Goal: Task Accomplishment & Management: Complete application form

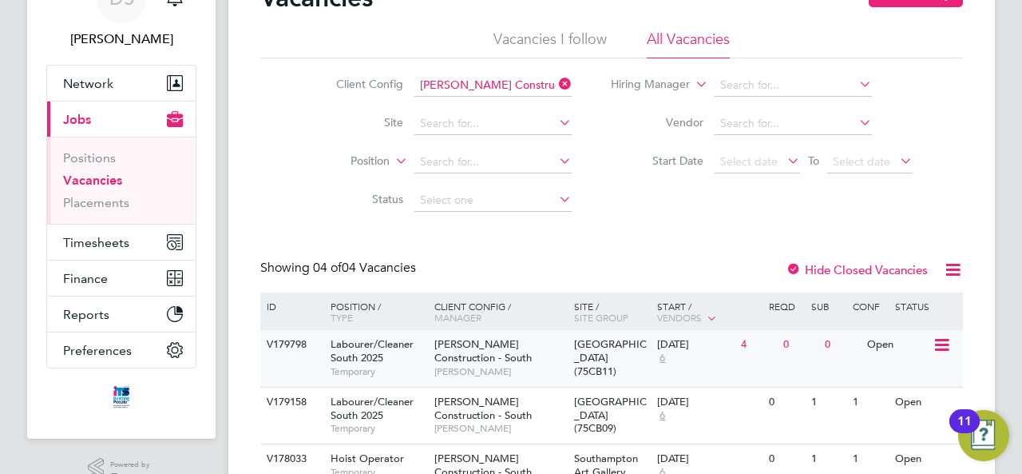
scroll to position [160, 0]
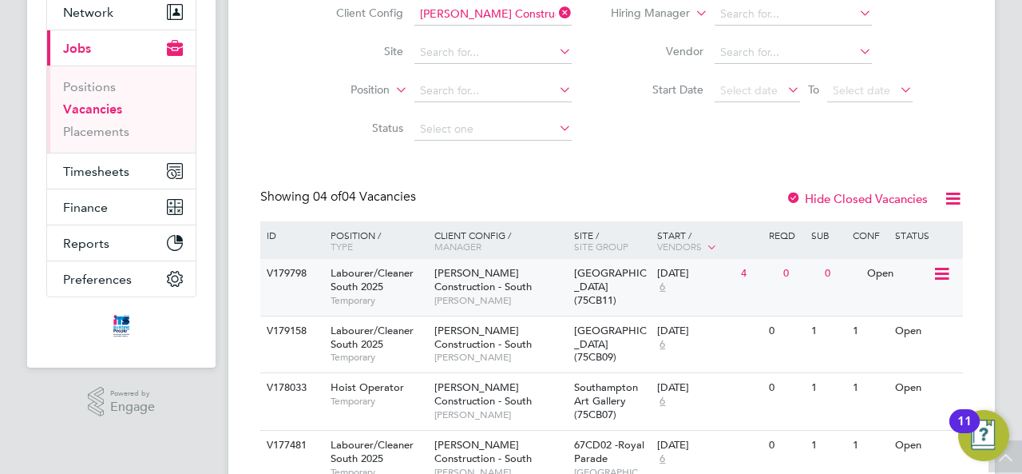
click at [529, 276] on div "Morgan Sindall Construction - South David Williams" at bounding box center [501, 286] width 140 height 55
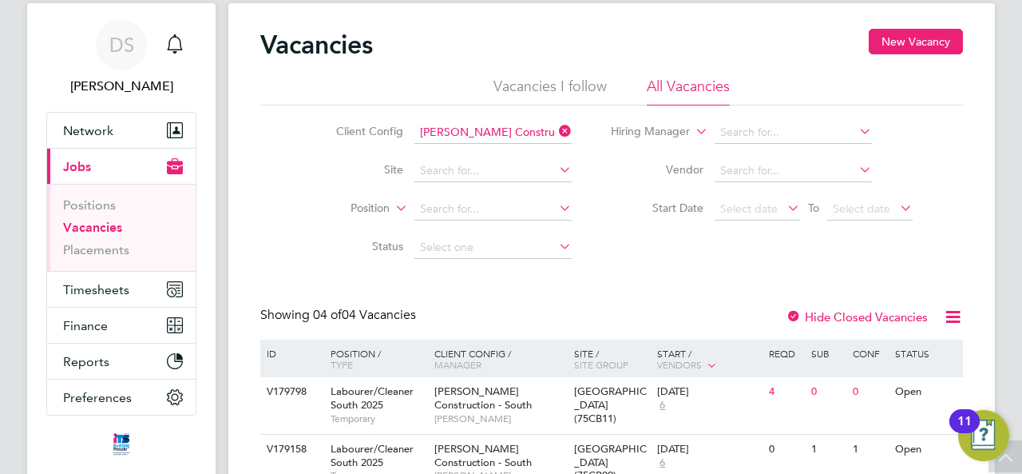
scroll to position [0, 0]
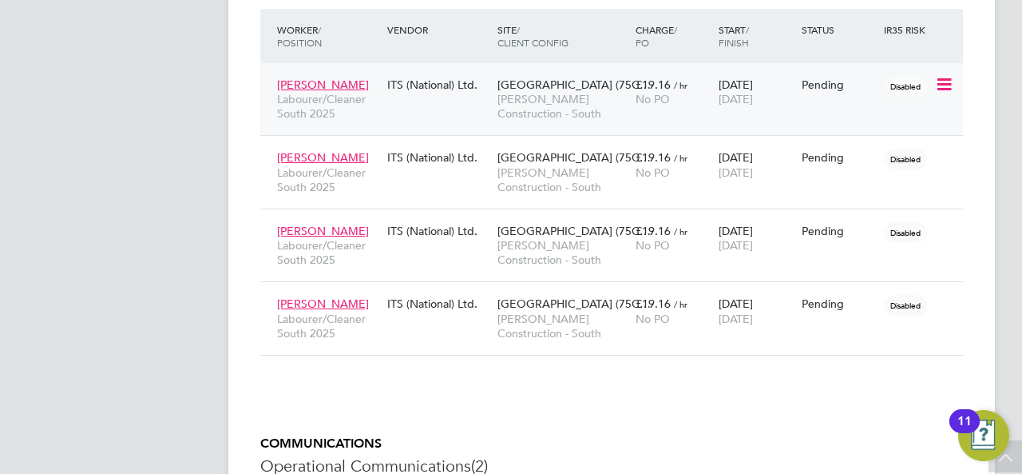
click at [943, 88] on icon at bounding box center [943, 84] width 16 height 19
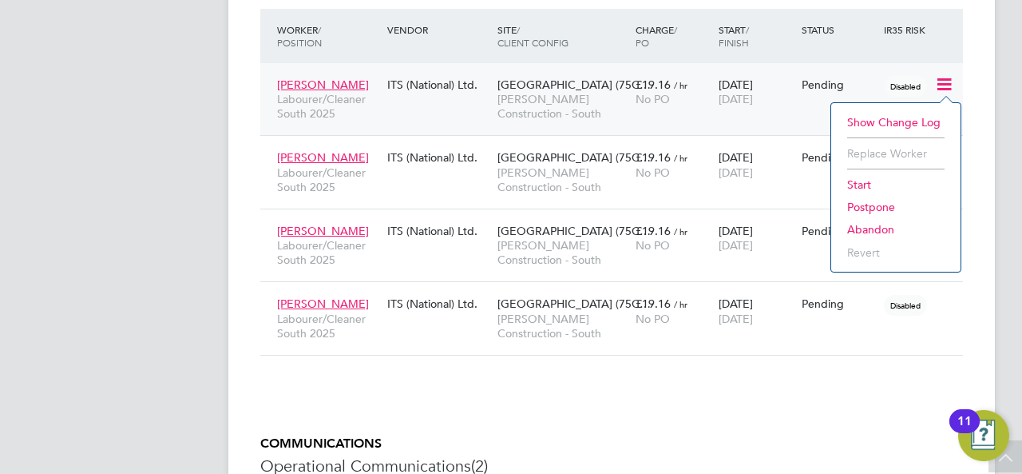
click at [863, 185] on li "Start" at bounding box center [895, 184] width 113 height 22
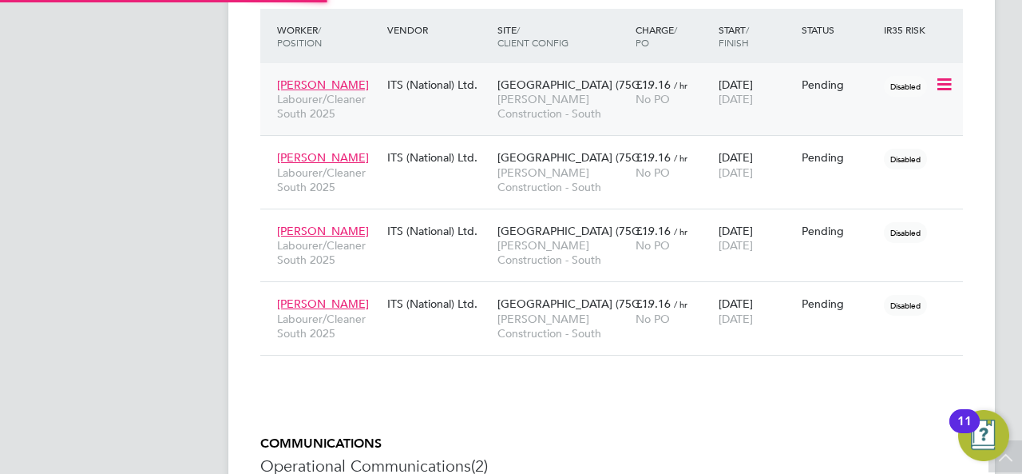
type input "Peter Schroeder"
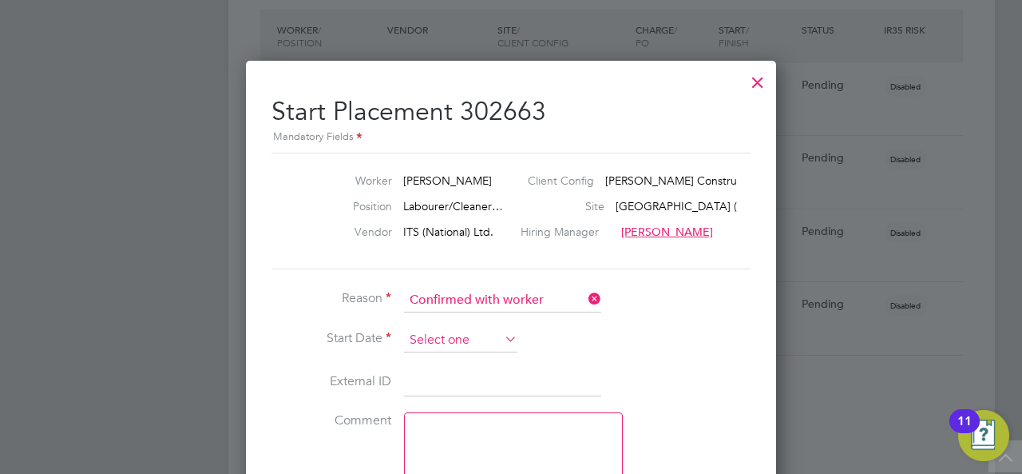
click at [457, 335] on input at bounding box center [460, 340] width 113 height 24
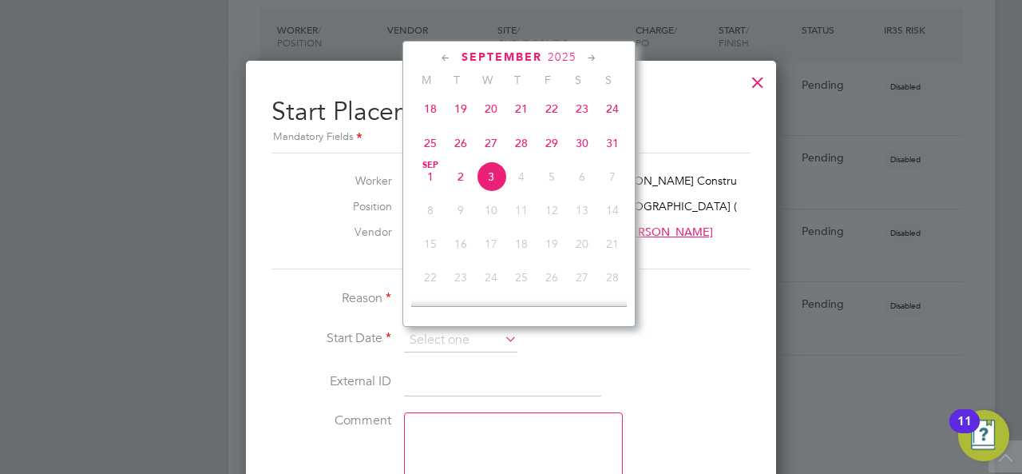
click at [658, 369] on li "External ID" at bounding box center [511, 390] width 479 height 45
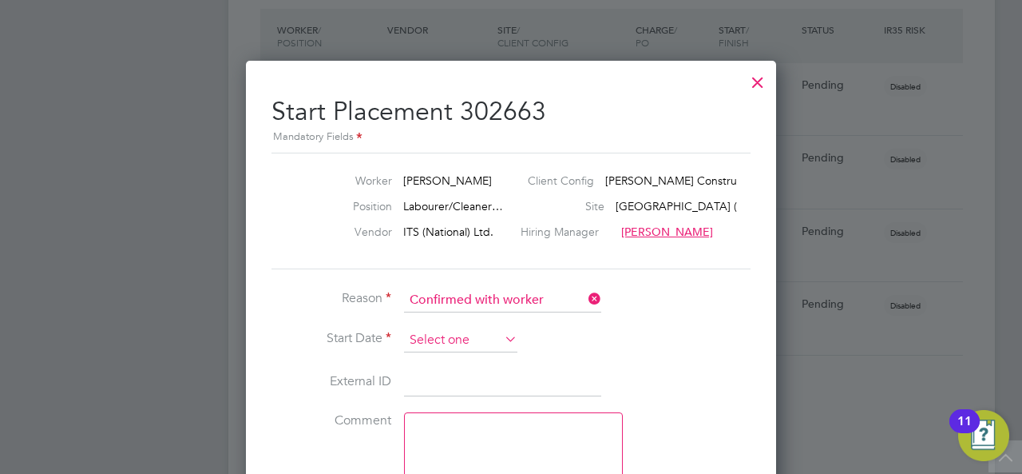
click at [439, 328] on input at bounding box center [460, 340] width 113 height 24
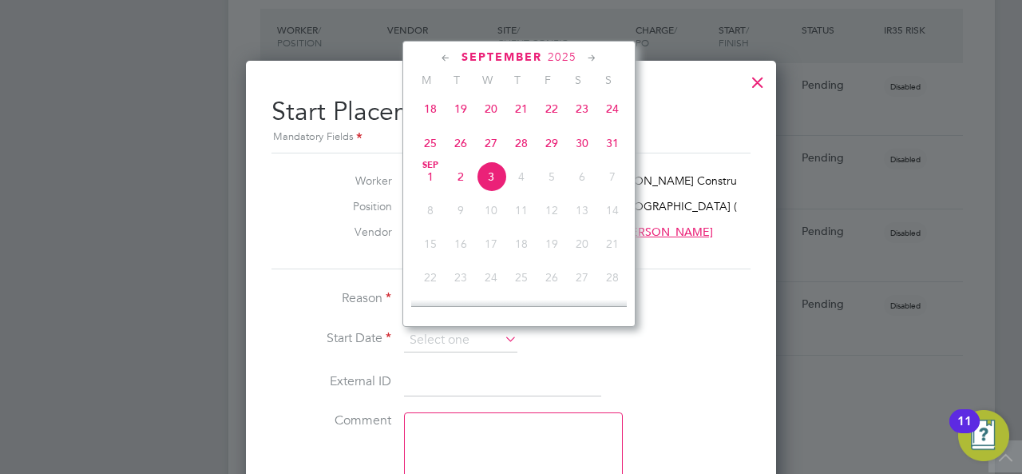
click at [578, 153] on span "30" at bounding box center [582, 143] width 30 height 30
type input "30 Aug 2025"
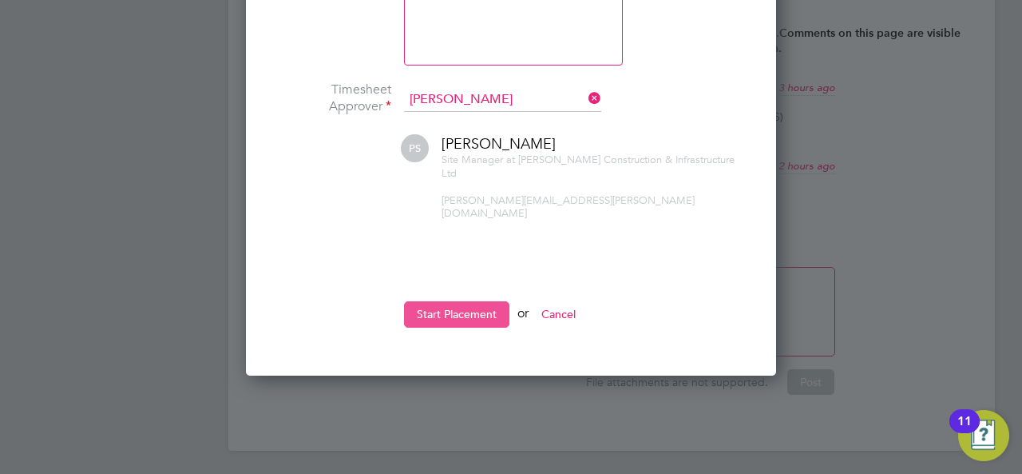
click at [478, 301] on button "Start Placement" at bounding box center [456, 314] width 105 height 26
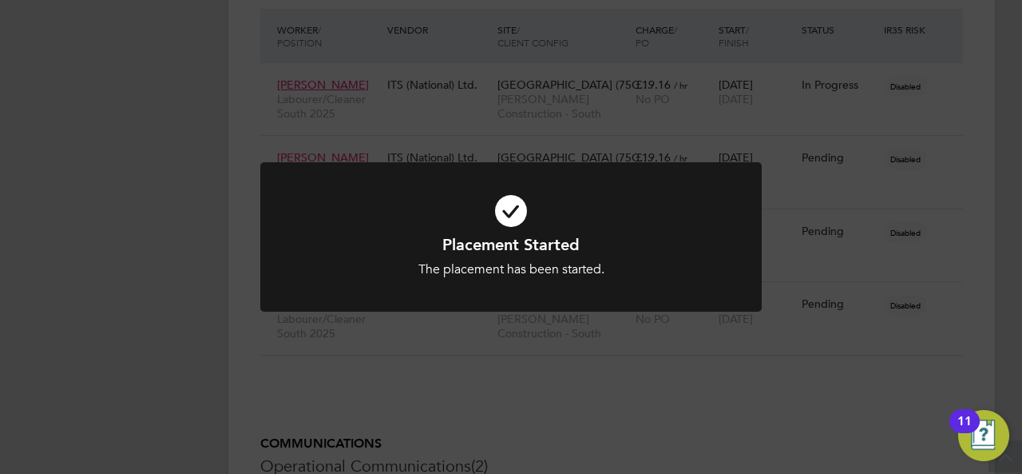
click at [662, 221] on icon at bounding box center [511, 211] width 415 height 62
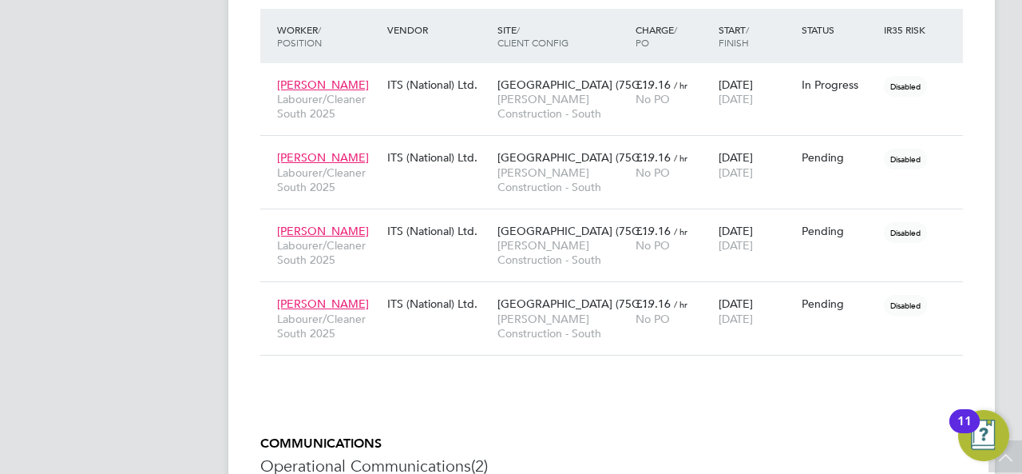
click at [943, 158] on icon at bounding box center [943, 157] width 16 height 19
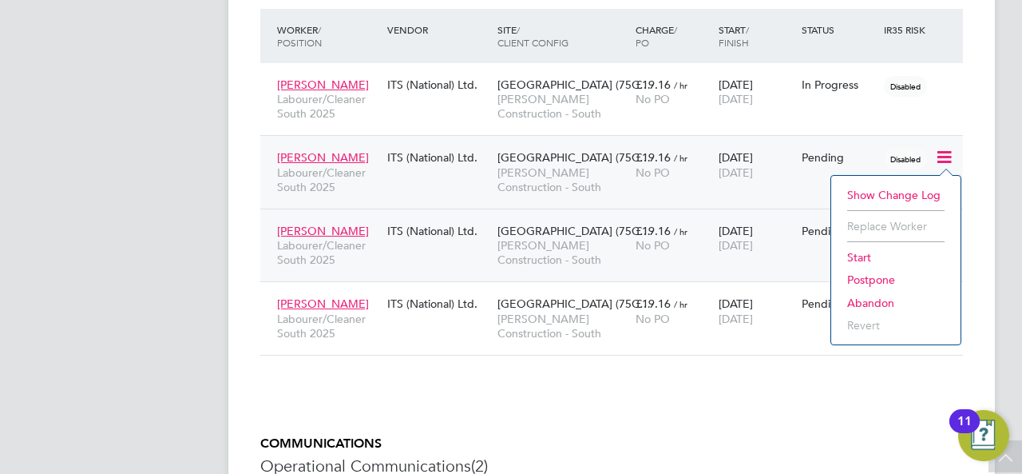
click at [859, 256] on li "Start" at bounding box center [895, 257] width 113 height 22
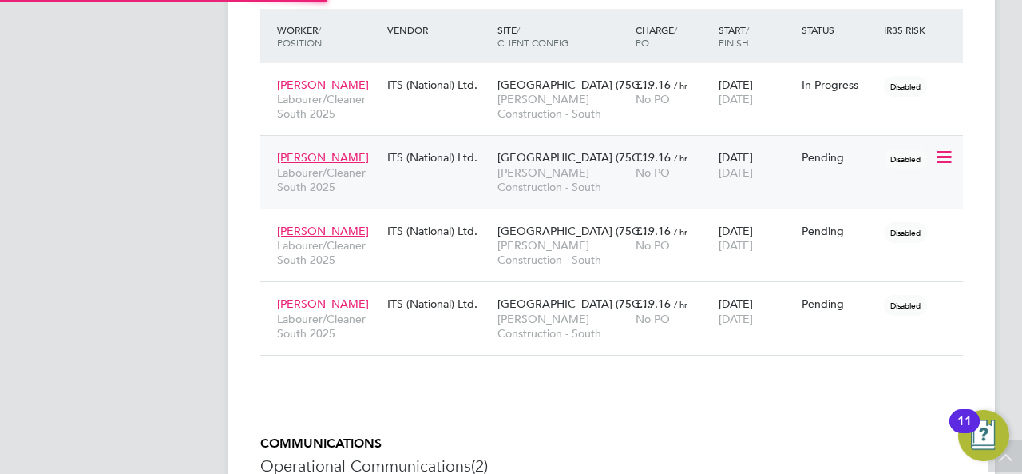
type input "Peter Schroeder"
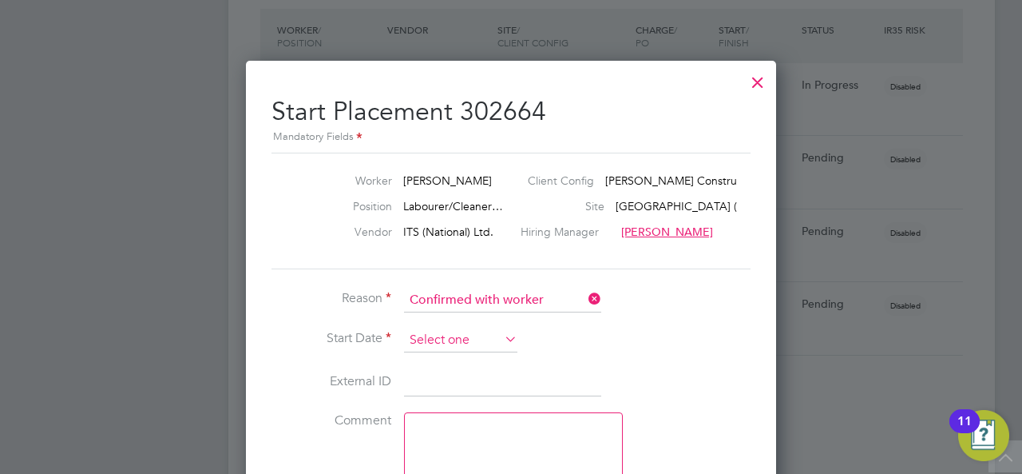
click at [447, 334] on input at bounding box center [460, 340] width 113 height 24
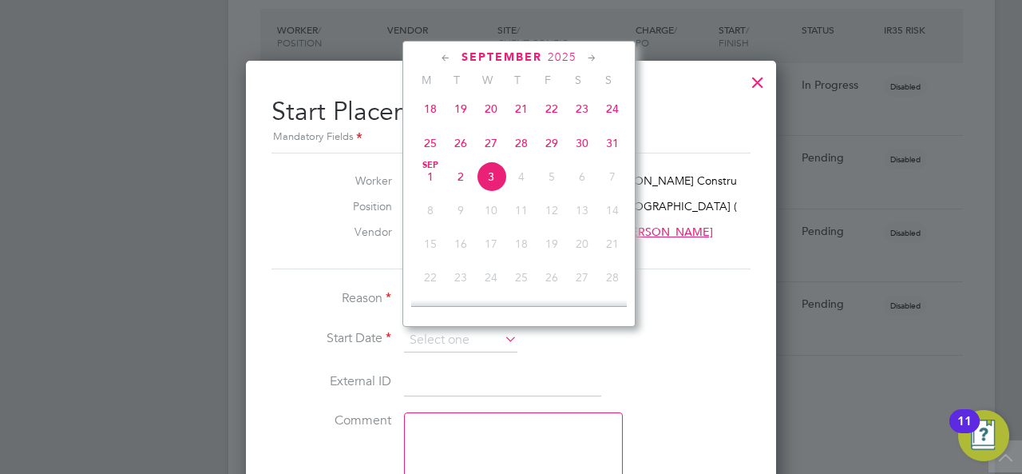
click at [587, 145] on span "30" at bounding box center [582, 143] width 30 height 30
type input "30 Aug 2025"
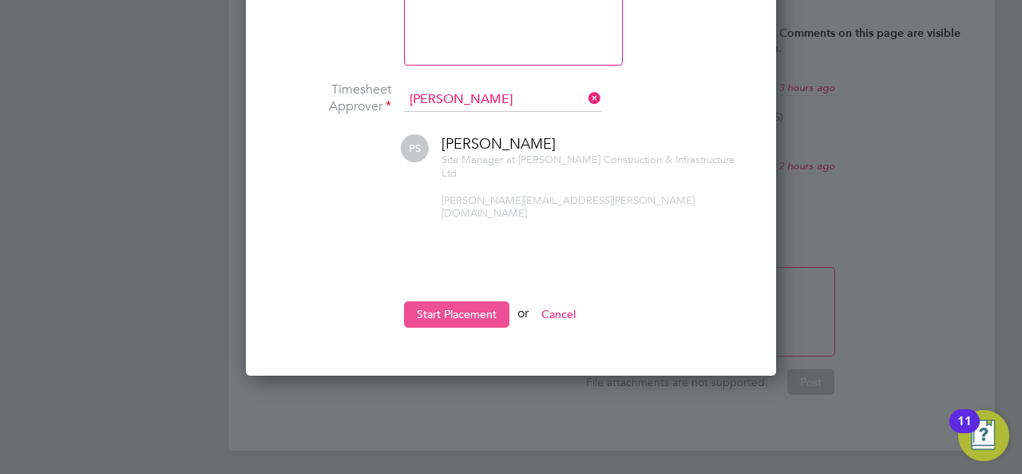
click at [444, 301] on button "Start Placement" at bounding box center [456, 314] width 105 height 26
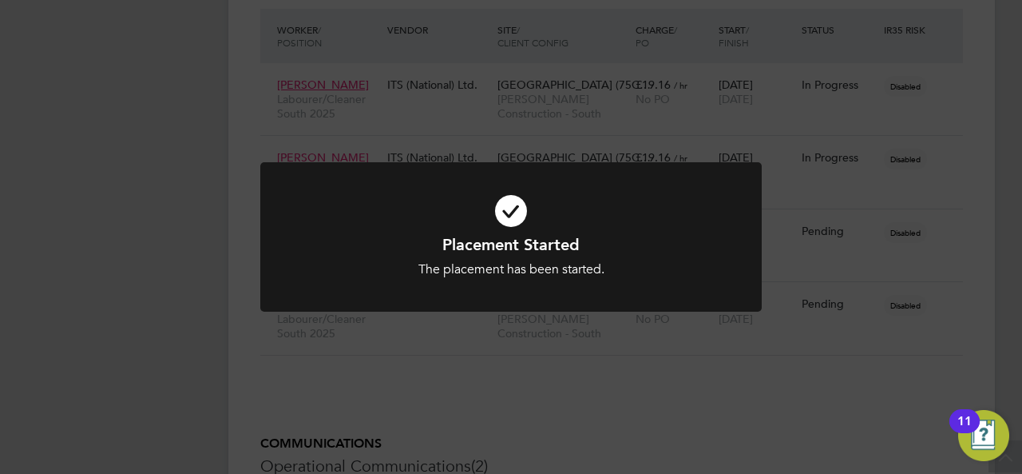
click at [903, 202] on div "Placement Started The placement has been started. Cancel Okay" at bounding box center [511, 237] width 1022 height 474
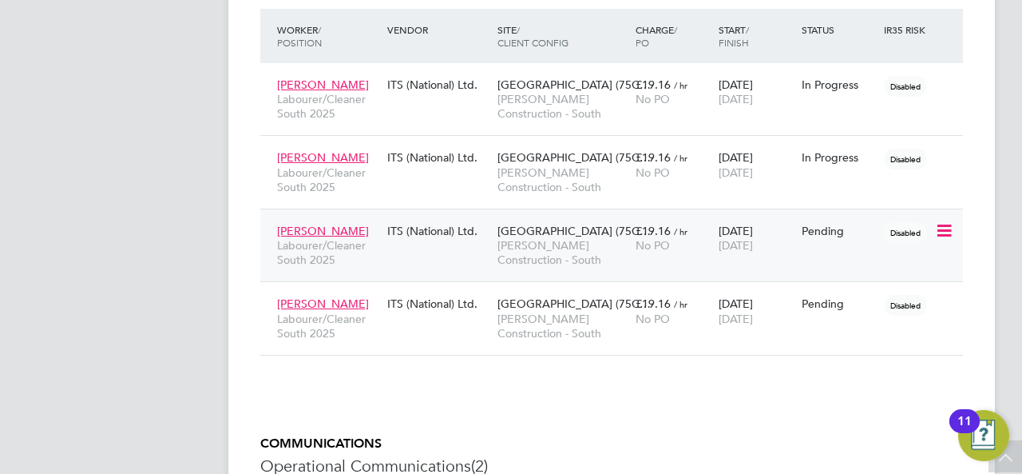
click at [947, 230] on icon at bounding box center [943, 230] width 16 height 19
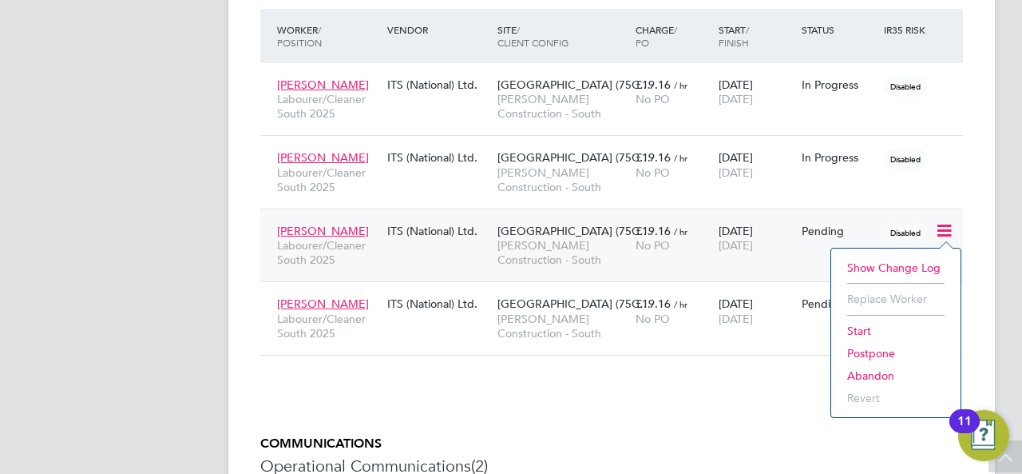
click at [875, 324] on li "Start" at bounding box center [895, 331] width 113 height 22
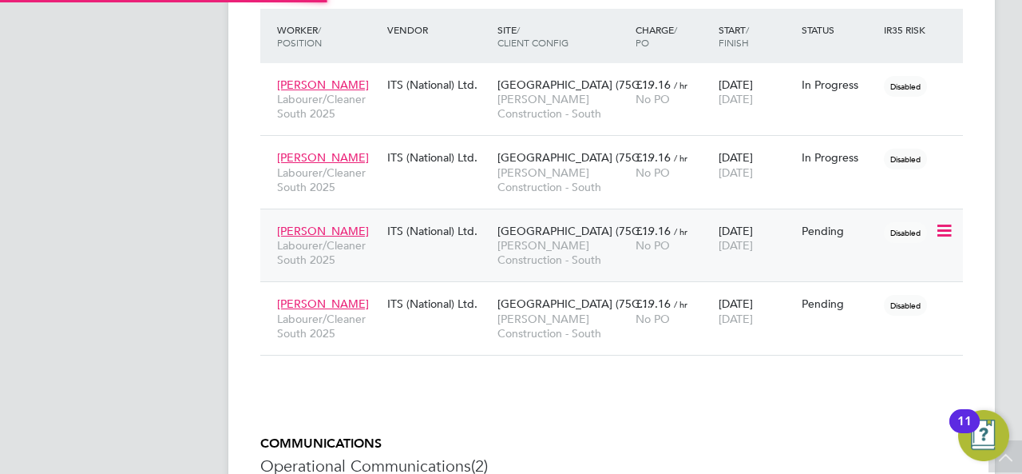
type input "Peter Schroeder"
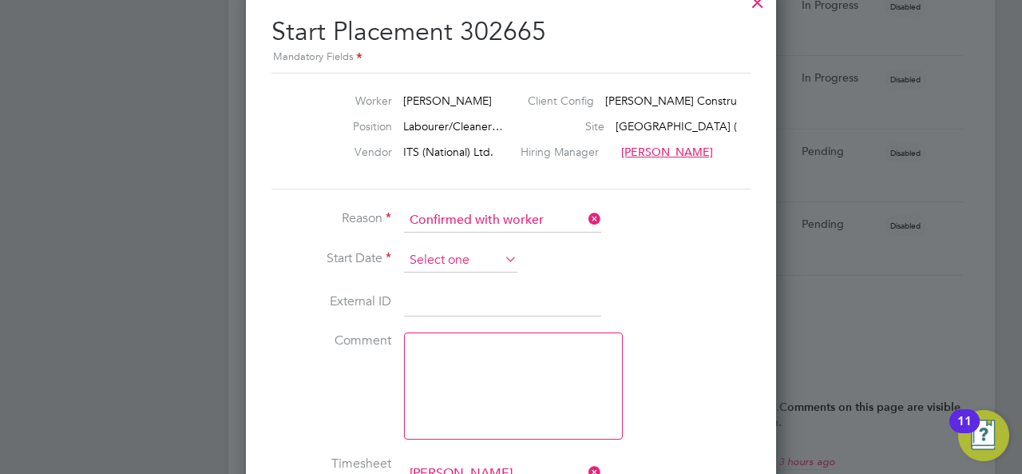
click at [471, 261] on input at bounding box center [460, 260] width 113 height 24
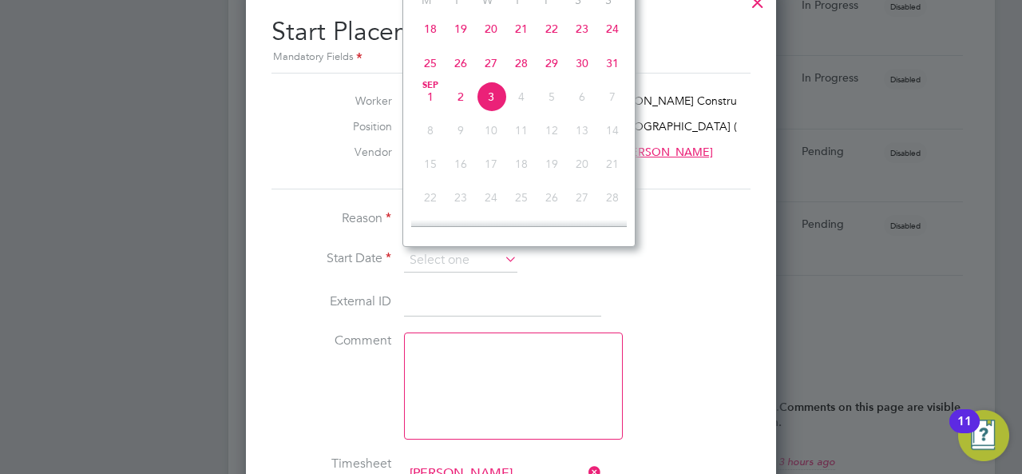
click at [586, 65] on span "30" at bounding box center [582, 63] width 30 height 30
type input "30 Aug 2025"
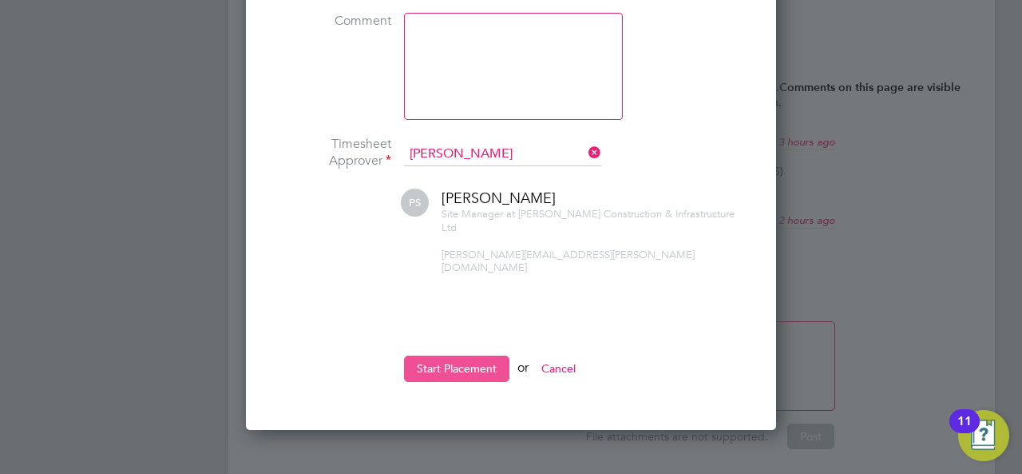
click at [466, 355] on button "Start Placement" at bounding box center [456, 368] width 105 height 26
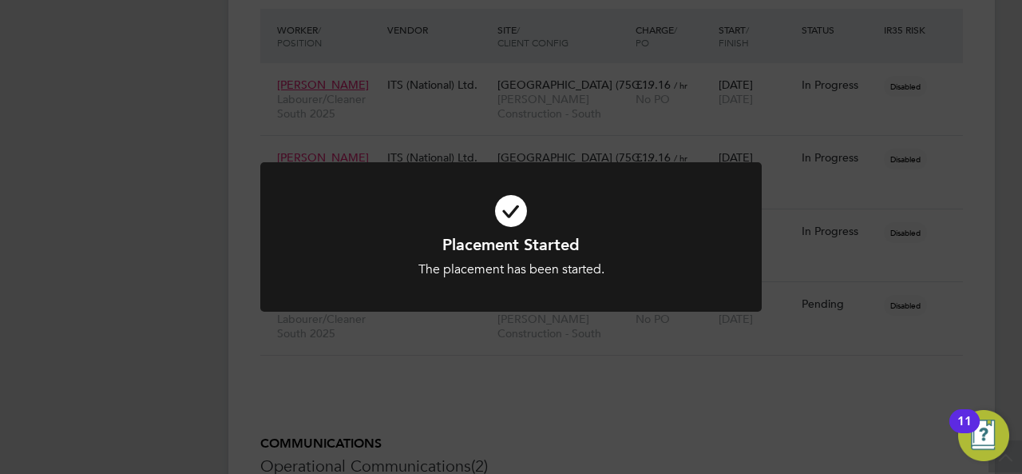
click at [848, 367] on div "Placement Started The placement has been started. Cancel Okay" at bounding box center [511, 237] width 1022 height 474
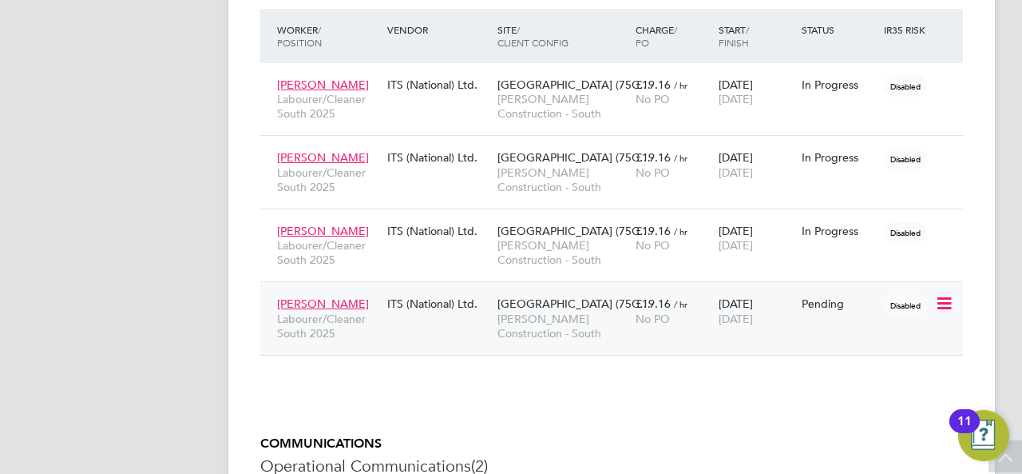
click at [947, 303] on icon at bounding box center [943, 303] width 16 height 19
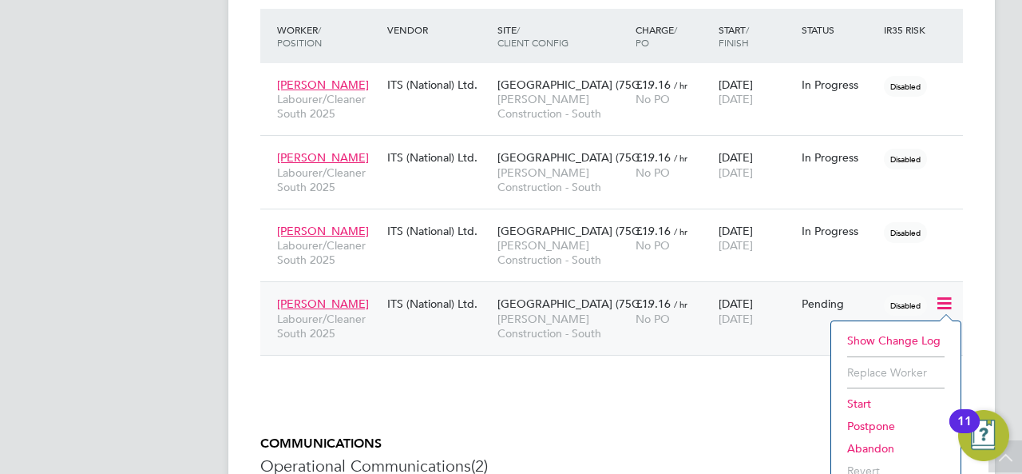
click at [870, 407] on li "Start" at bounding box center [895, 403] width 113 height 22
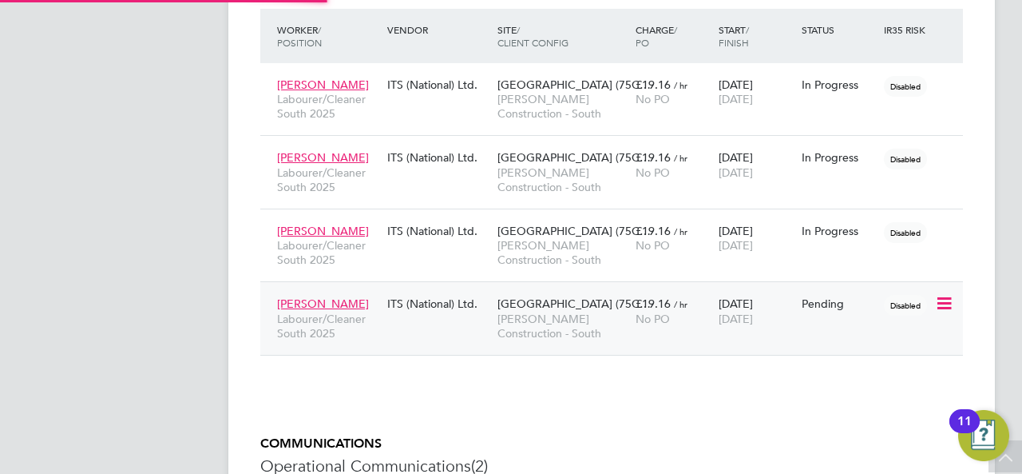
type input "Peter Schroeder"
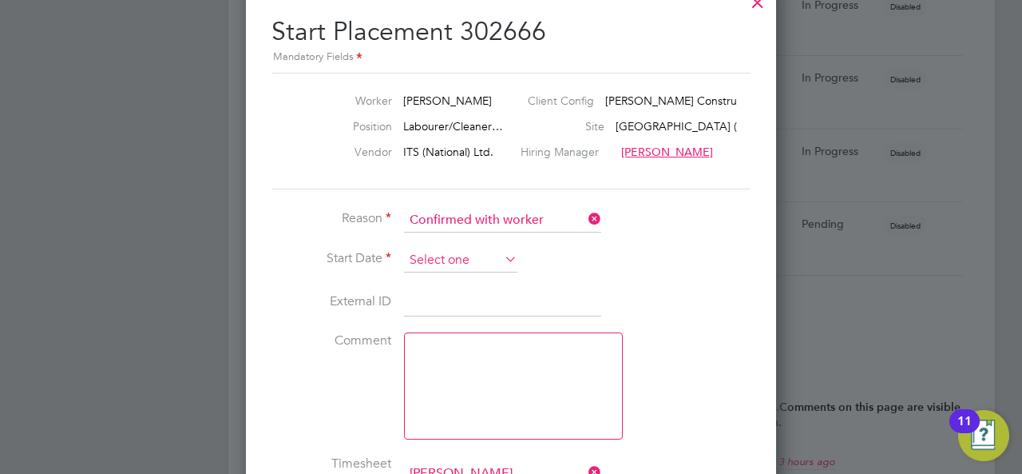
click at [448, 262] on input at bounding box center [460, 260] width 113 height 24
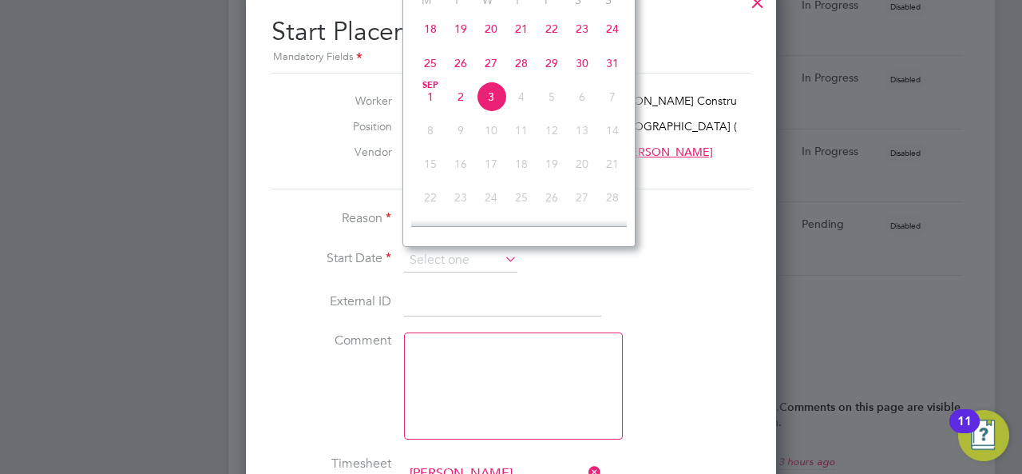
click at [580, 76] on span "30" at bounding box center [582, 63] width 30 height 30
type input "30 Aug 2025"
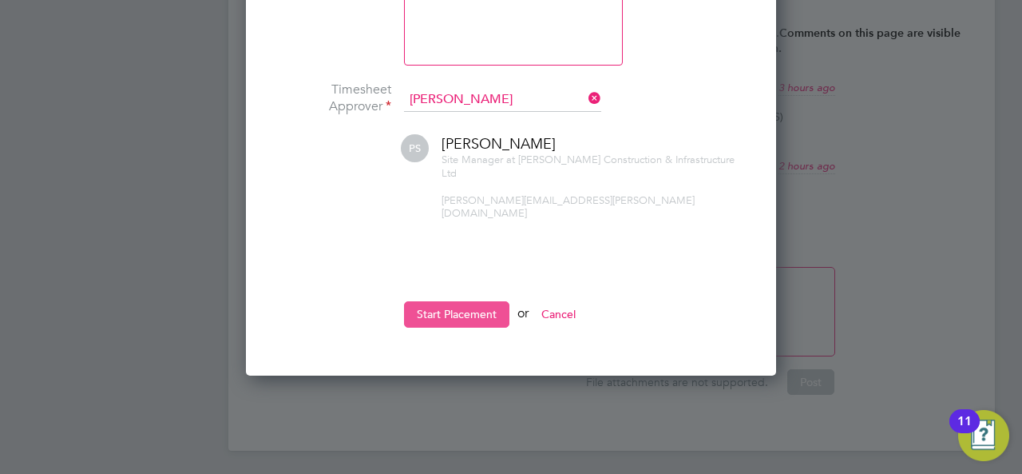
click at [443, 301] on button "Start Placement" at bounding box center [456, 314] width 105 height 26
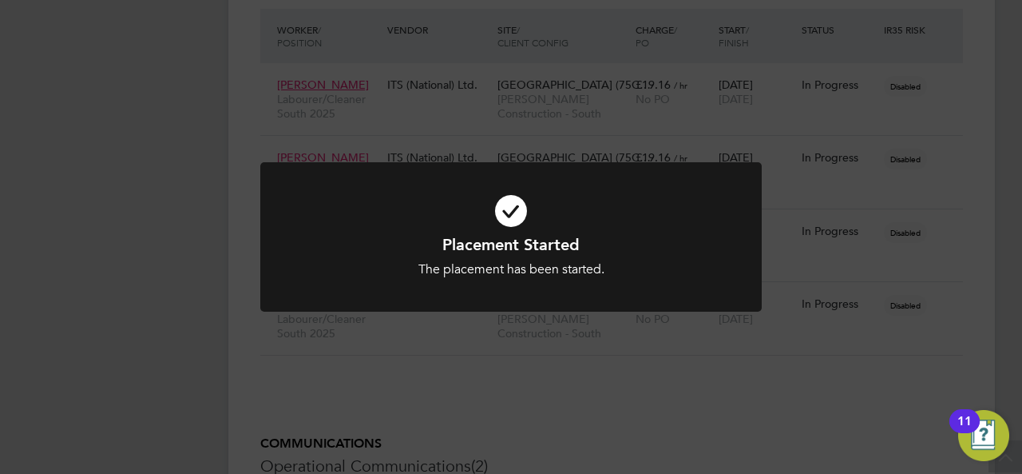
click at [883, 186] on div "Placement Started The placement has been started. Cancel Okay" at bounding box center [511, 237] width 1022 height 474
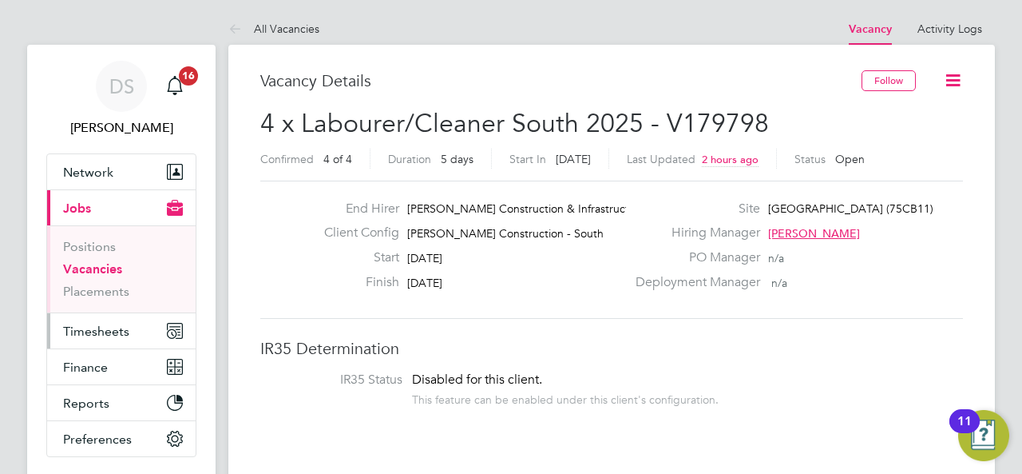
click at [101, 327] on span "Timesheets" at bounding box center [96, 330] width 66 height 15
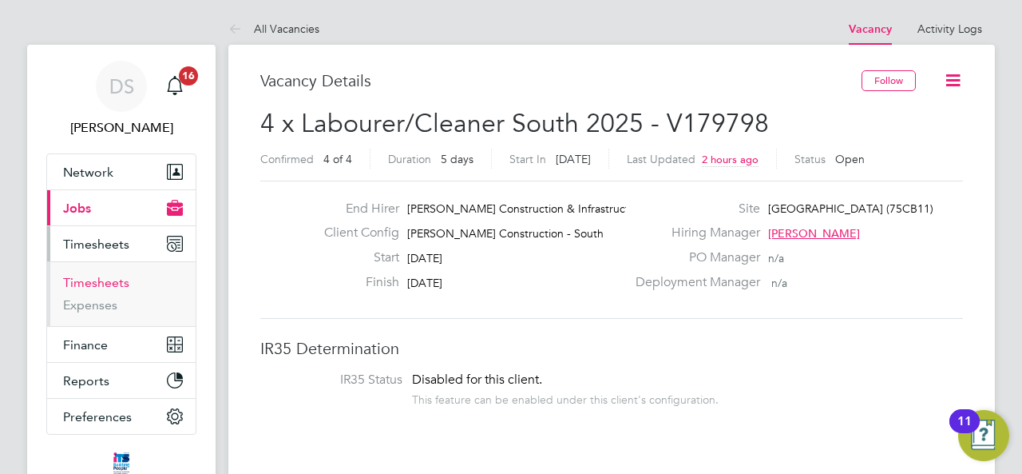
click at [126, 280] on link "Timesheets" at bounding box center [96, 282] width 66 height 15
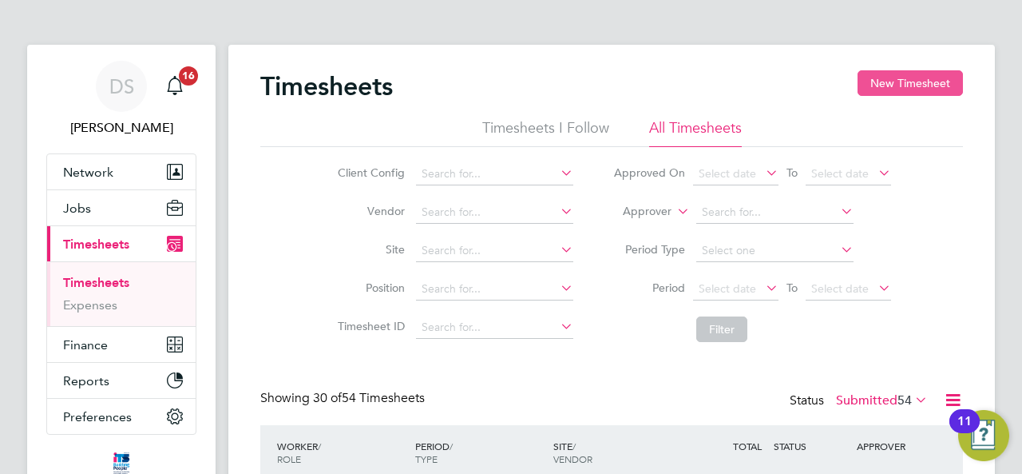
click at [883, 92] on button "New Timesheet" at bounding box center [910, 83] width 105 height 26
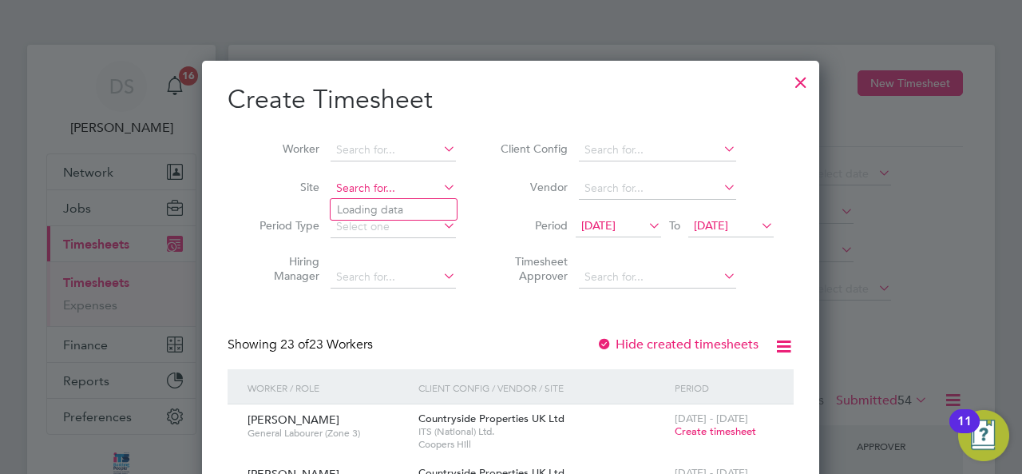
click at [399, 196] on input at bounding box center [393, 188] width 125 height 22
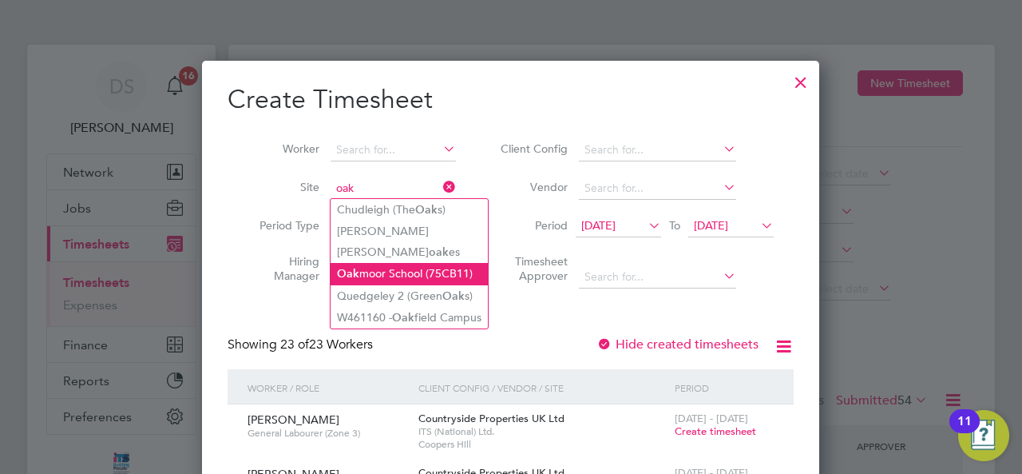
click at [440, 268] on li "Oak moor School (75CB11)" at bounding box center [409, 274] width 157 height 22
type input "[GEOGRAPHIC_DATA] (75CB11)"
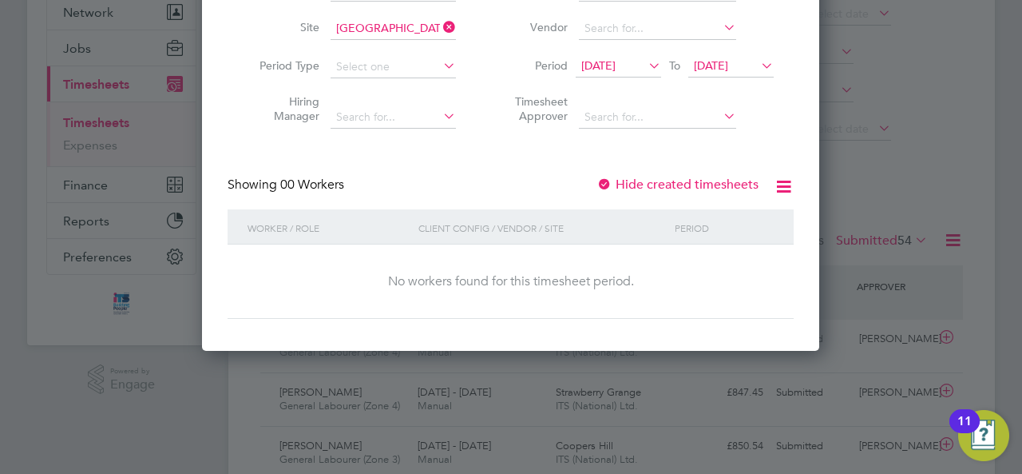
click at [609, 185] on div at bounding box center [605, 185] width 16 height 16
click at [602, 183] on div at bounding box center [605, 185] width 16 height 16
click at [728, 70] on span "27 Aug 2025" at bounding box center [711, 65] width 34 height 14
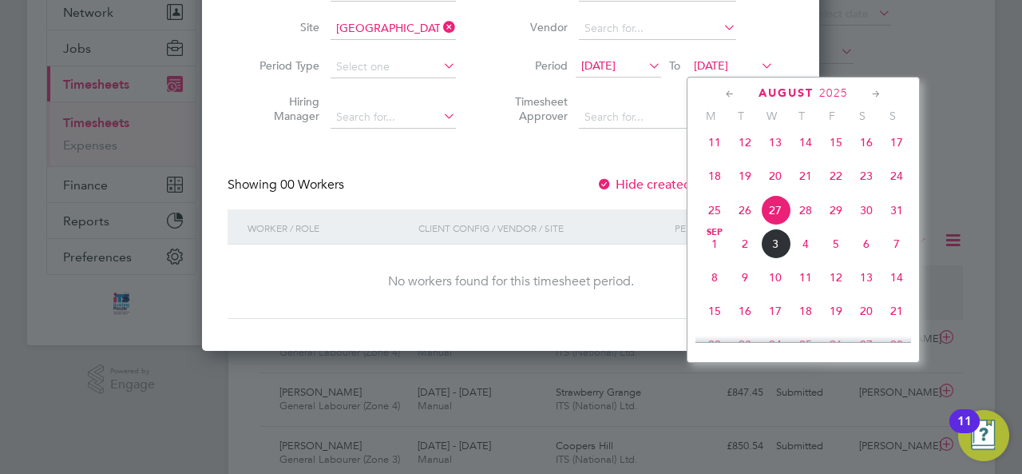
click at [891, 253] on span "7" at bounding box center [897, 243] width 30 height 30
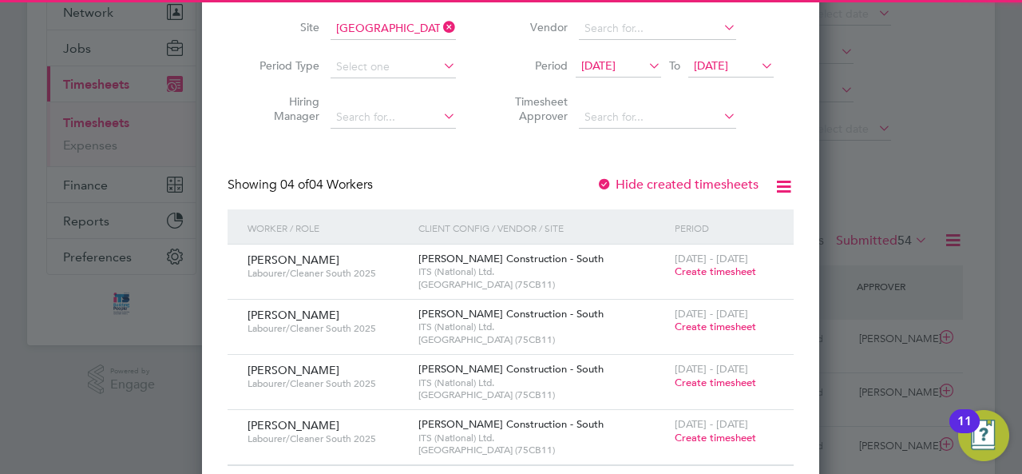
click at [645, 65] on icon at bounding box center [645, 65] width 0 height 22
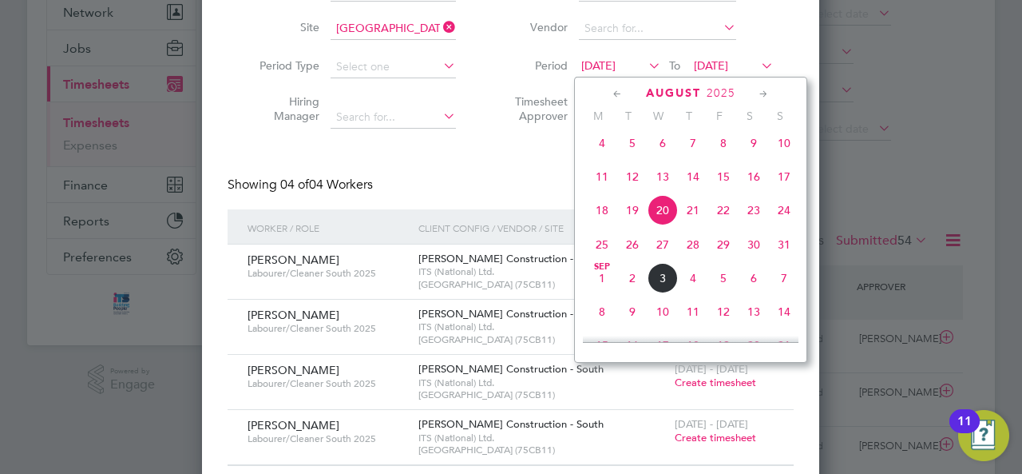
click at [760, 253] on span "30" at bounding box center [754, 244] width 30 height 30
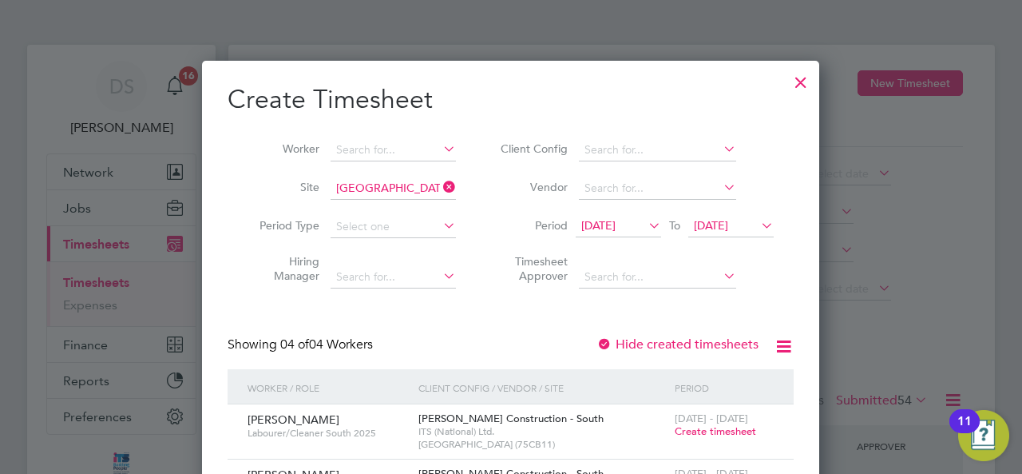
click at [796, 76] on div at bounding box center [801, 78] width 29 height 29
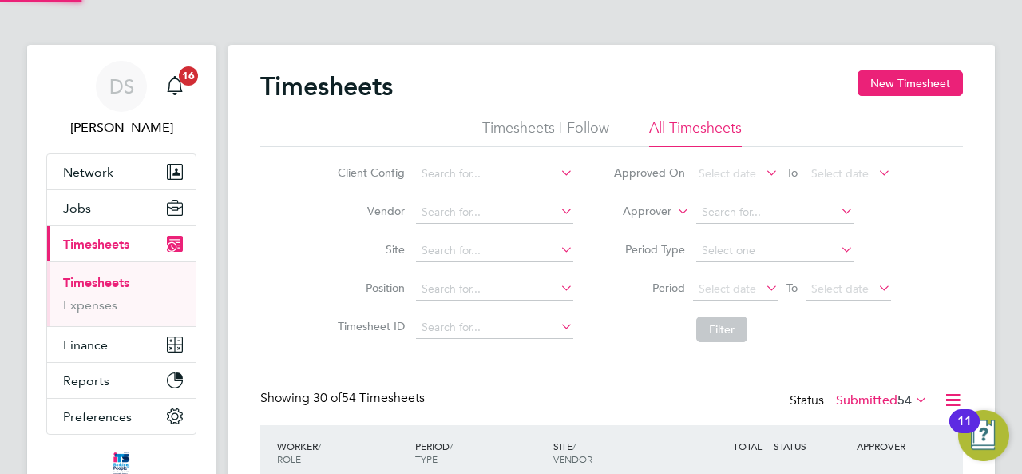
scroll to position [40, 138]
click at [176, 88] on icon "Main navigation" at bounding box center [174, 85] width 19 height 19
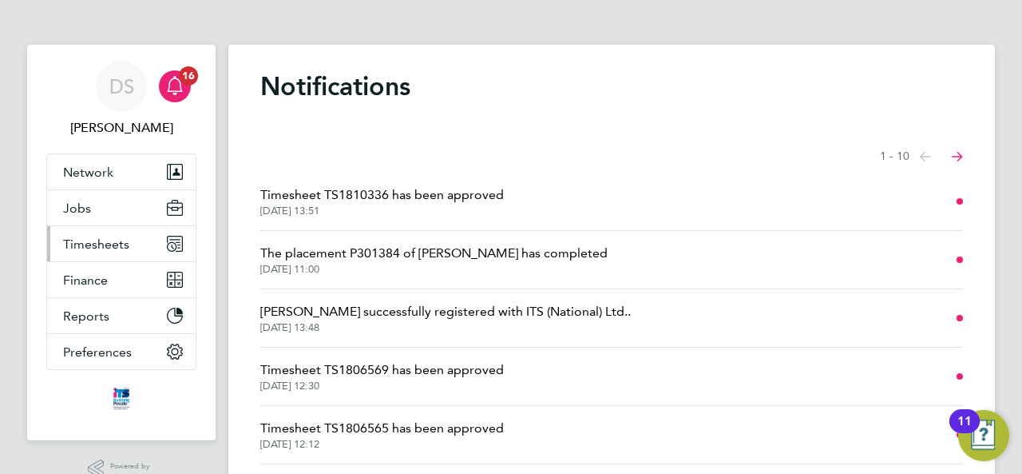
click at [89, 246] on span "Timesheets" at bounding box center [96, 243] width 66 height 15
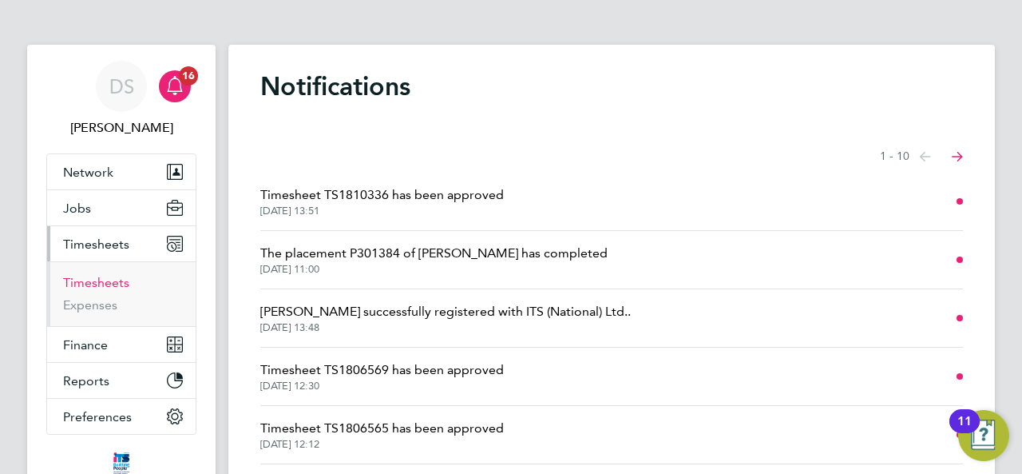
click at [88, 279] on link "Timesheets" at bounding box center [96, 282] width 66 height 15
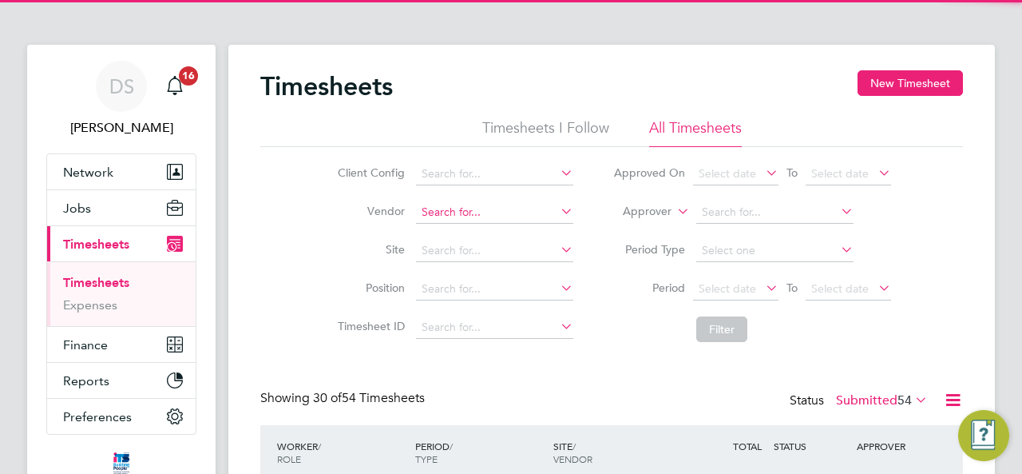
click at [482, 216] on input at bounding box center [494, 212] width 157 height 22
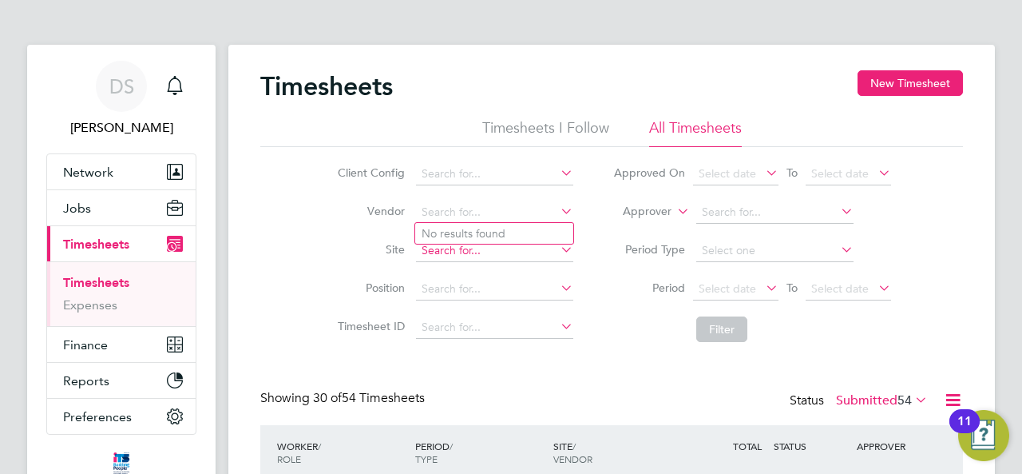
click at [450, 251] on input at bounding box center [494, 251] width 157 height 22
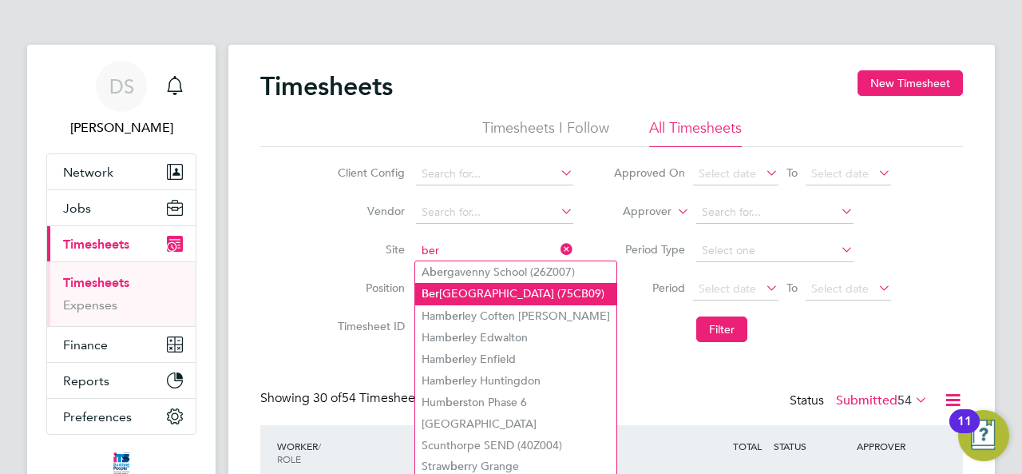
click at [515, 289] on li "Ber ewood Primary School (75CB09)" at bounding box center [515, 294] width 201 height 22
type input "[GEOGRAPHIC_DATA] (75CB09)"
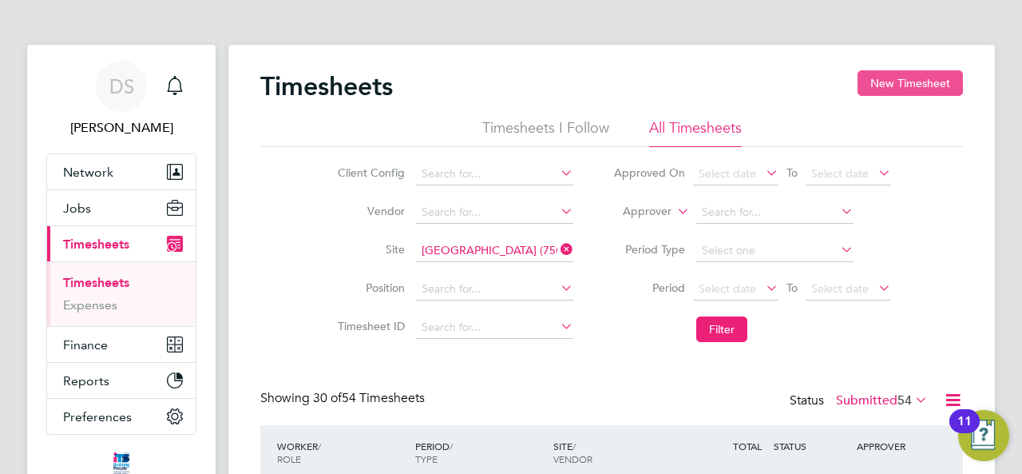
click at [909, 79] on button "New Timesheet" at bounding box center [910, 83] width 105 height 26
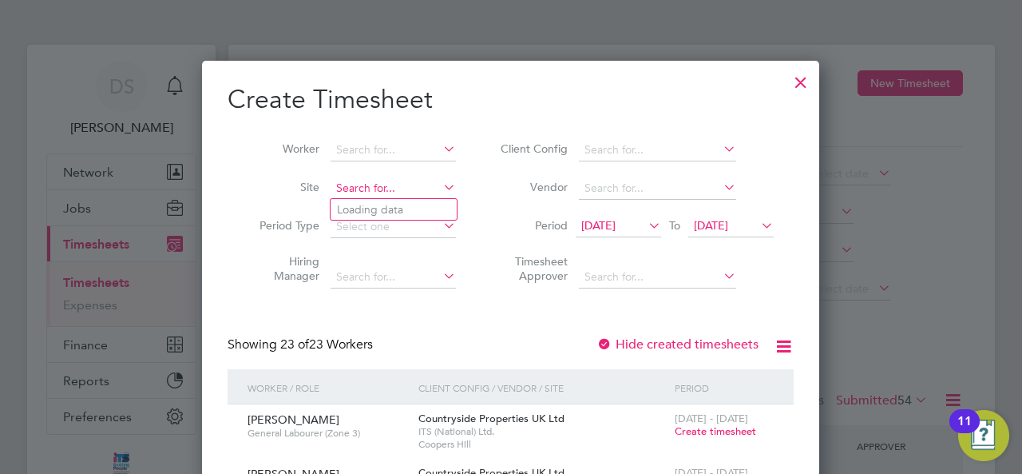
click at [375, 189] on input at bounding box center [393, 188] width 125 height 22
click at [479, 215] on li "Bere wood Primary School (75CB09)" at bounding box center [432, 210] width 202 height 22
type input "[GEOGRAPHIC_DATA] (75CB09)"
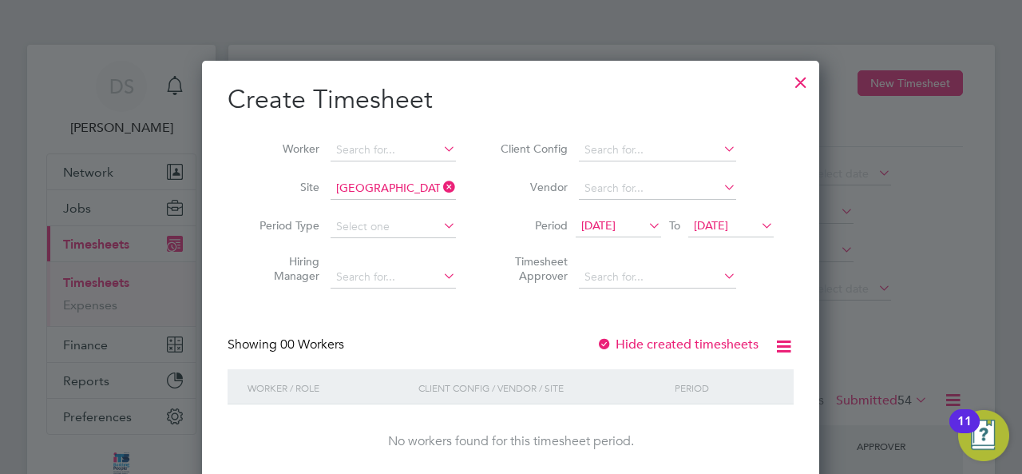
click at [728, 222] on span "27 Aug 2025" at bounding box center [711, 225] width 34 height 14
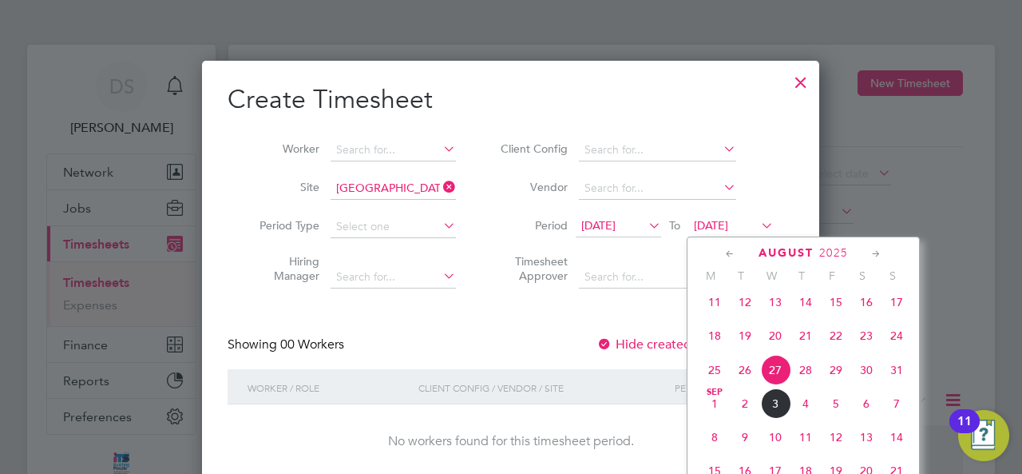
click at [890, 413] on span "7" at bounding box center [897, 403] width 30 height 30
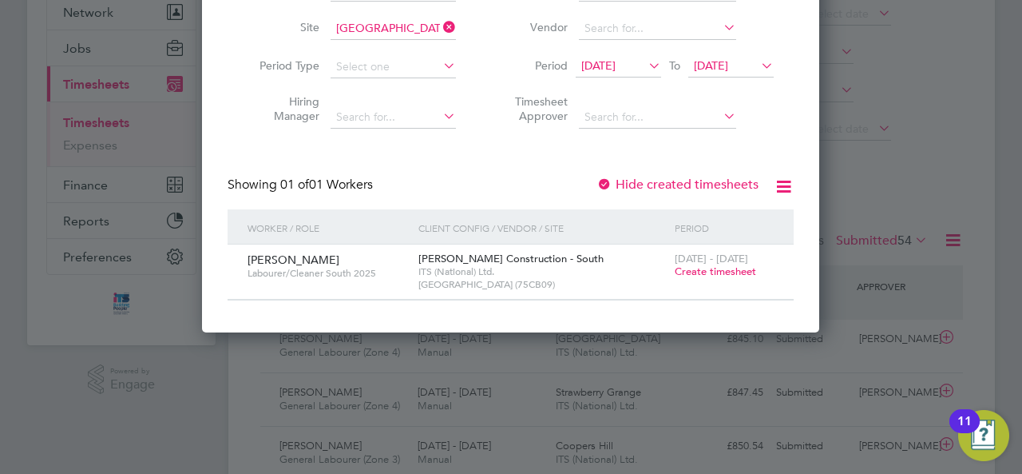
click at [706, 272] on span "Create timesheet" at bounding box center [715, 271] width 81 height 14
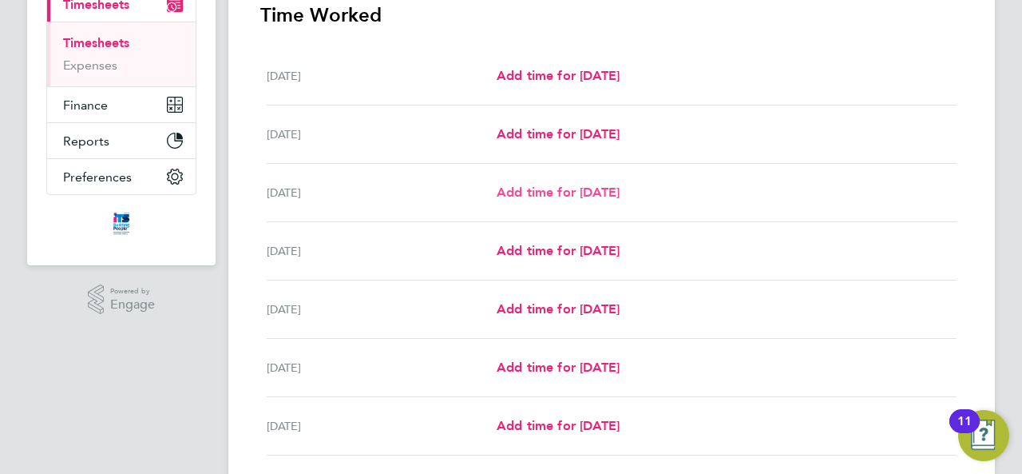
click at [575, 189] on span "Add time for Mon 01 Sep" at bounding box center [558, 192] width 123 height 15
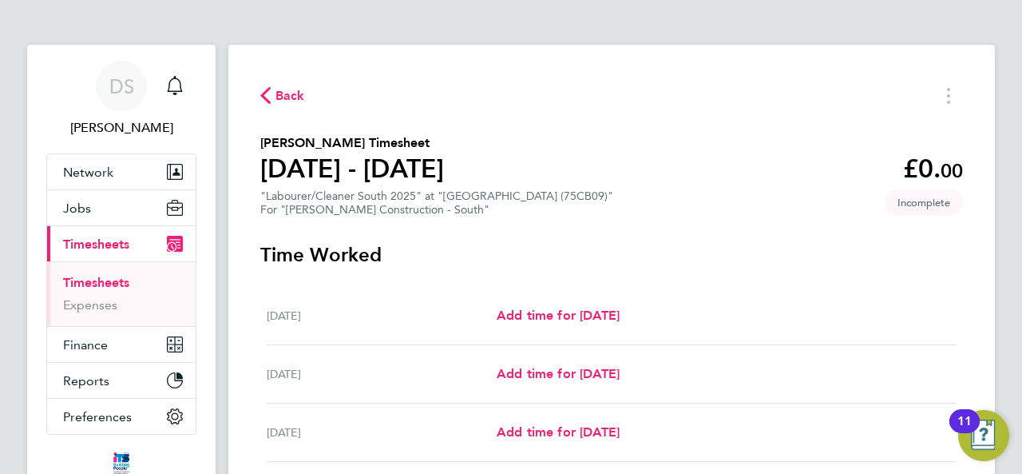
select select "30"
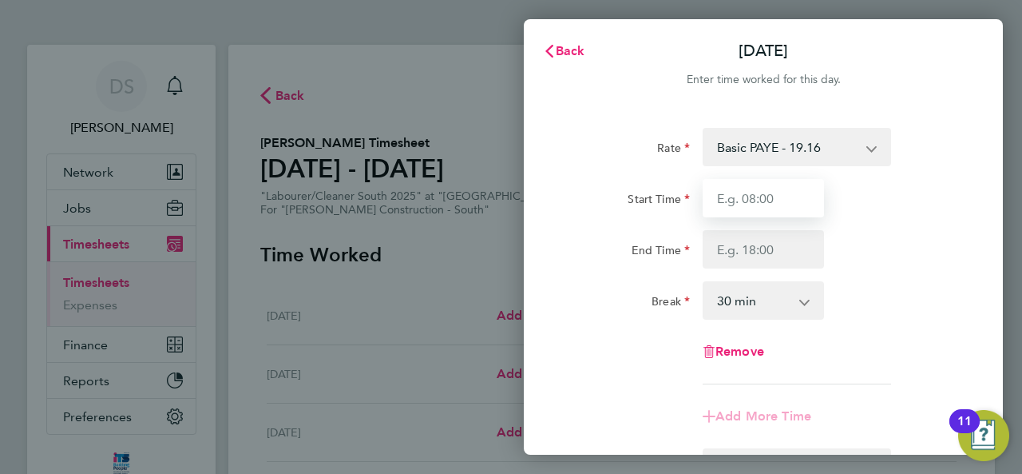
click at [788, 200] on input "Start Time" at bounding box center [763, 198] width 121 height 38
type input "07:30"
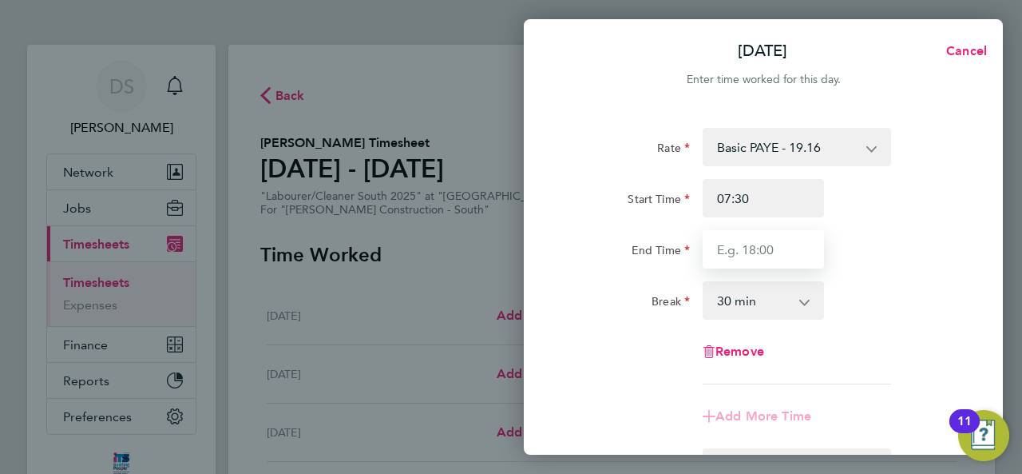
click at [775, 250] on input "End Time" at bounding box center [763, 249] width 121 height 38
type input "17:00"
click at [980, 284] on div "Rate Basic PAYE - 19.16 Overtime - 27.44 Start Time 07:30 End Time 17:00 Break …" at bounding box center [763, 342] width 479 height 467
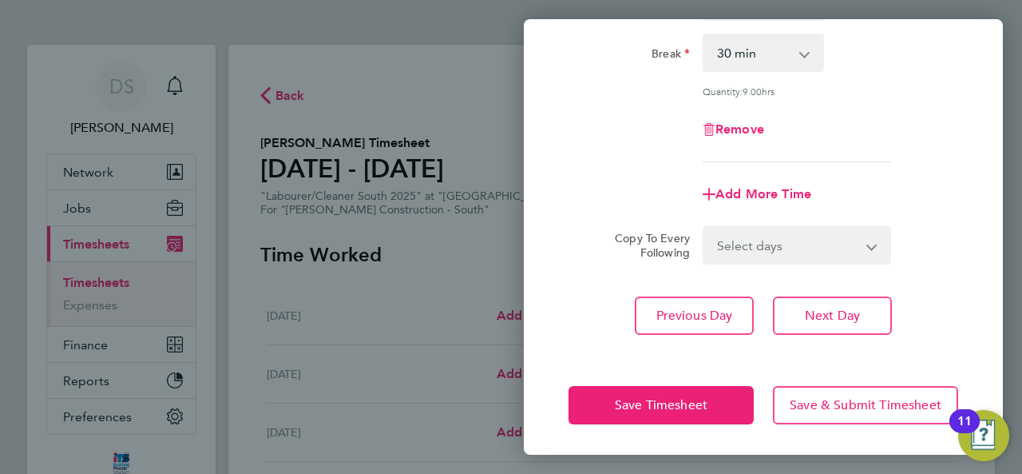
click at [815, 248] on select "Select days Day Tuesday Wednesday Thursday Friday" at bounding box center [788, 245] width 168 height 35
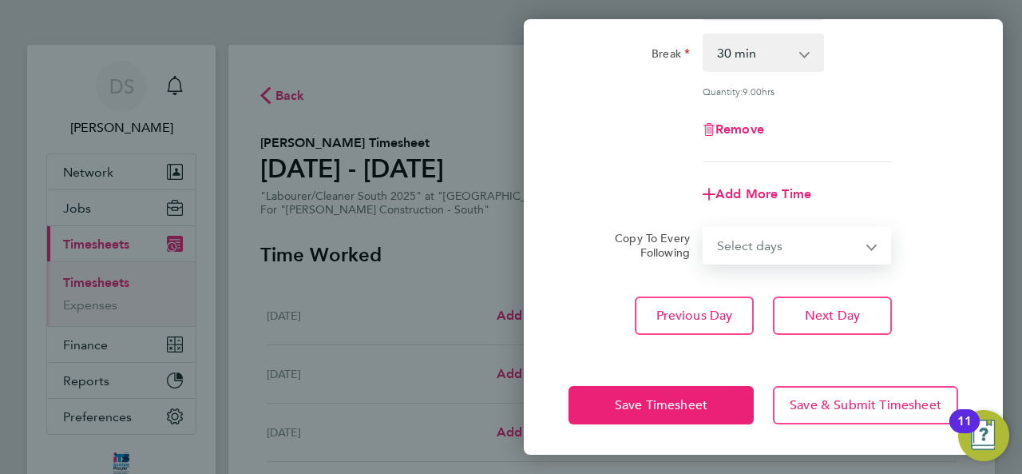
select select "TUE"
click at [704, 228] on select "Select days Day Tuesday Wednesday Thursday Friday" at bounding box center [788, 245] width 168 height 35
select select "2025-09-05"
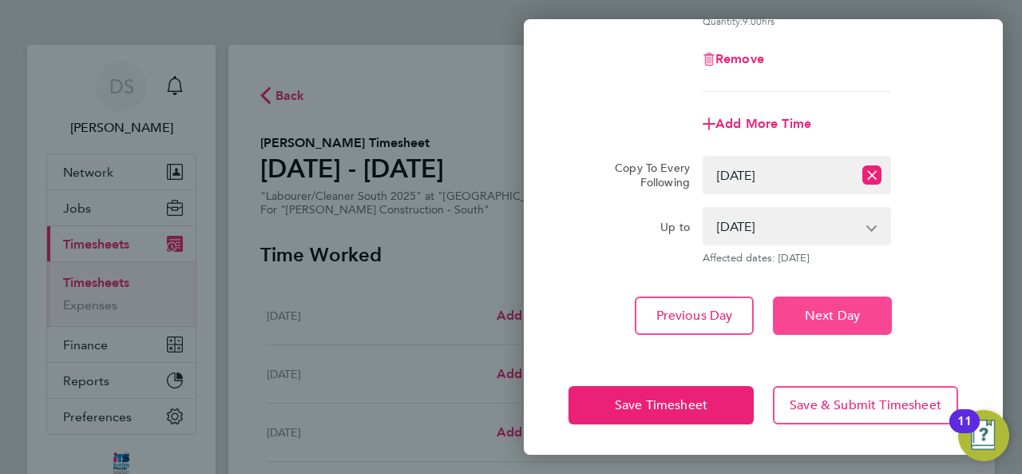
click at [847, 319] on span "Next Day" at bounding box center [832, 316] width 55 height 16
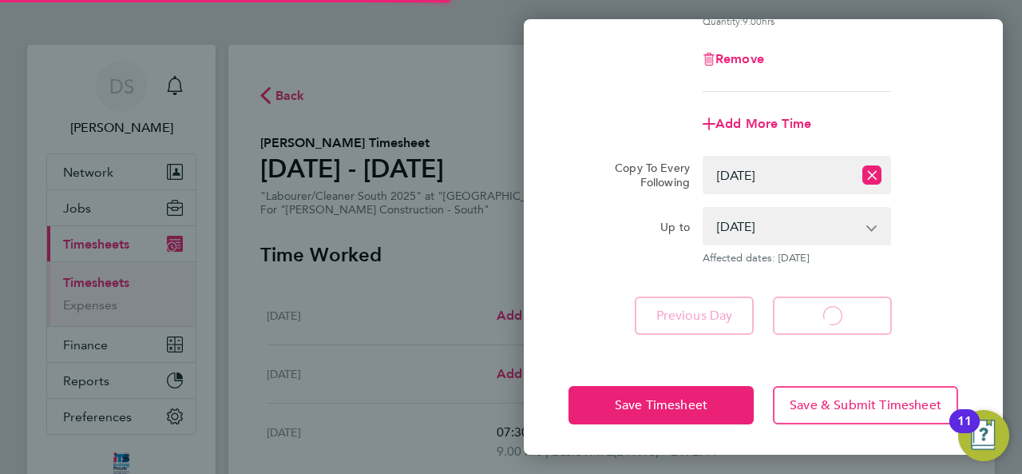
select select "30"
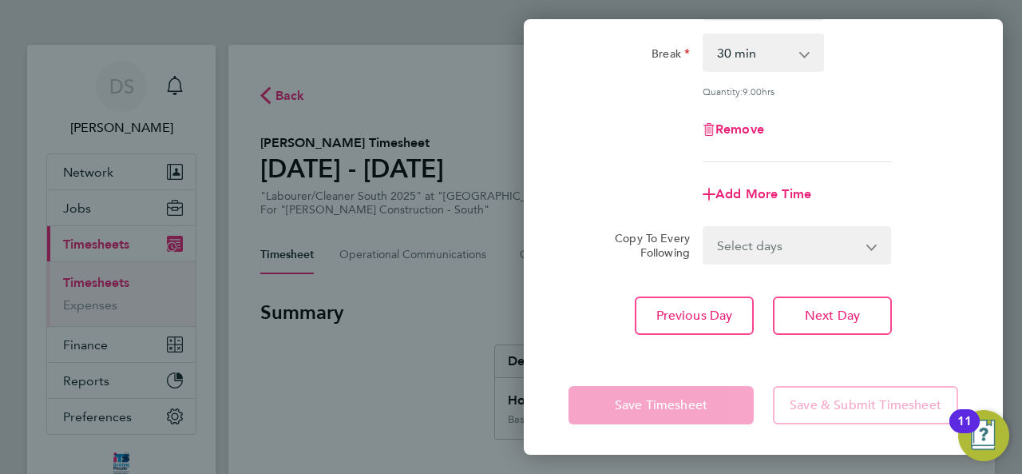
click at [974, 289] on div "Rate Basic PAYE - 19.16 Overtime - 27.44 Start Time 07:30 End Time 17:00 Break …" at bounding box center [763, 107] width 479 height 493
click at [261, 258] on div "Back Tue 02 Sep Enter time worked for this day. Rate Basic PAYE - 19.16 Overtim…" at bounding box center [511, 237] width 1022 height 474
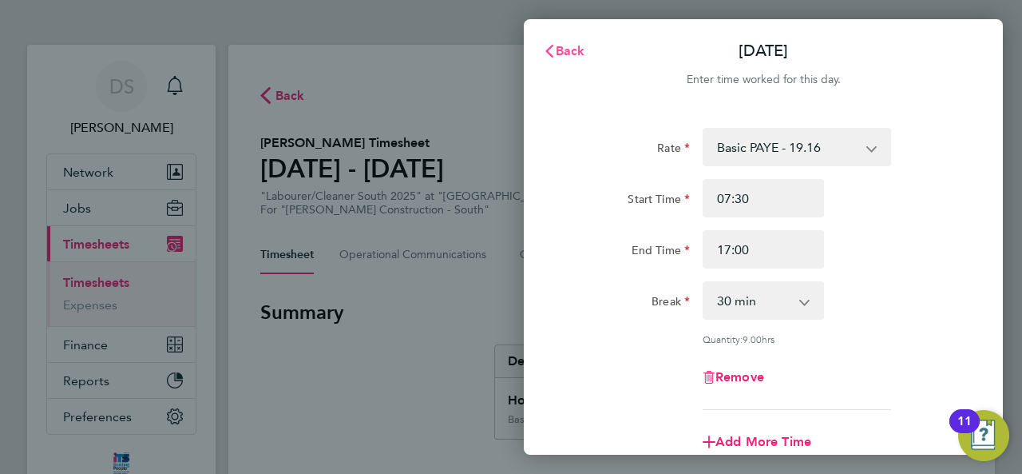
click at [560, 50] on span "Back" at bounding box center [571, 50] width 30 height 15
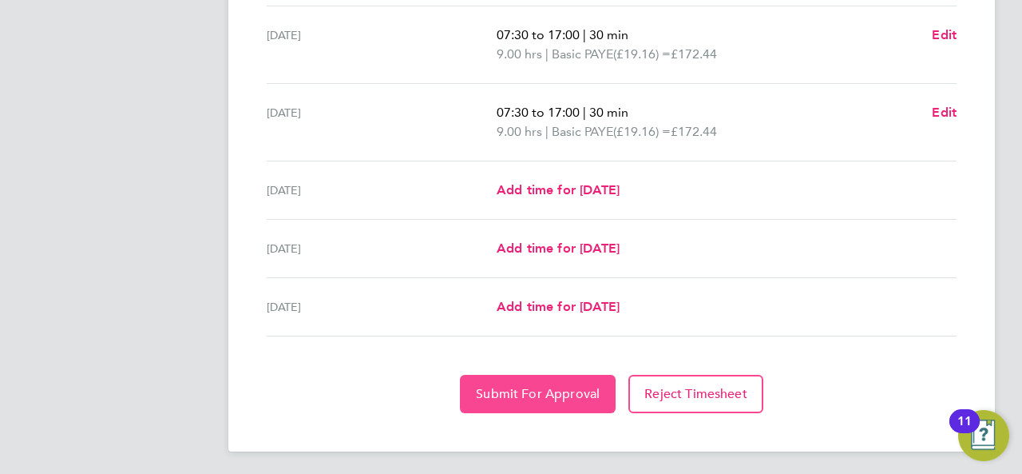
click at [587, 382] on button "Submit For Approval" at bounding box center [538, 394] width 156 height 38
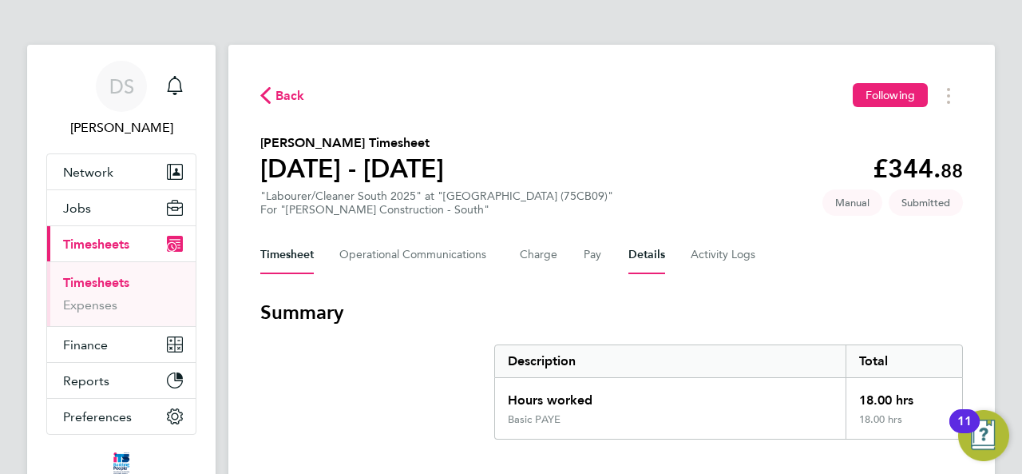
click at [637, 248] on button "Details" at bounding box center [647, 255] width 37 height 38
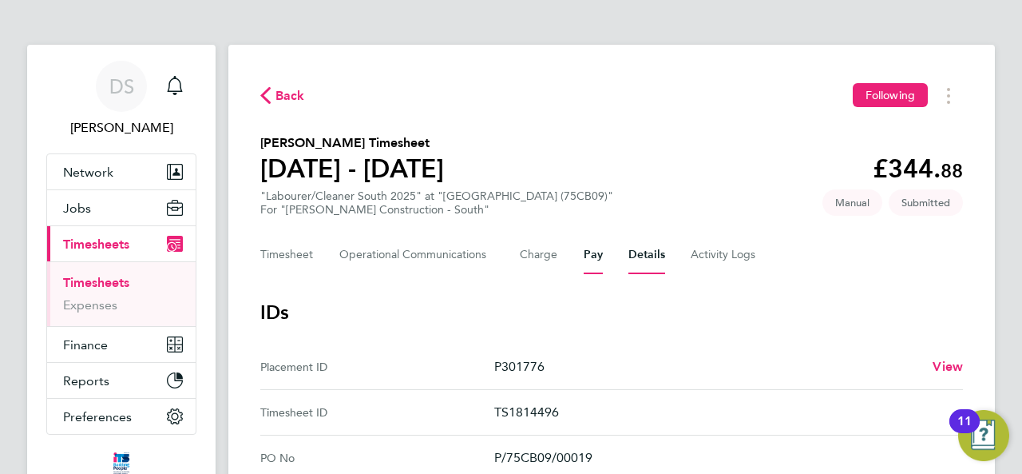
click at [588, 255] on button "Pay" at bounding box center [593, 255] width 19 height 38
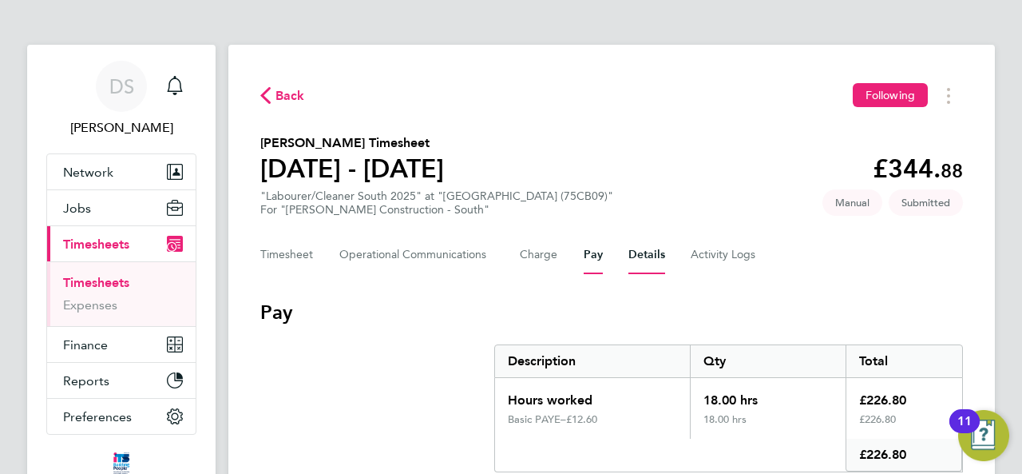
click at [656, 256] on button "Details" at bounding box center [647, 255] width 37 height 38
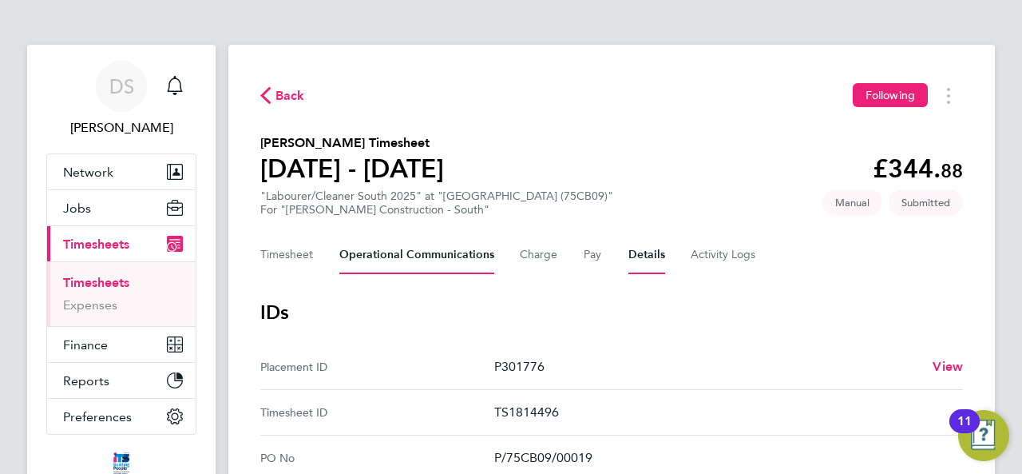
click at [415, 266] on Communications-tab "Operational Communications" at bounding box center [416, 255] width 155 height 38
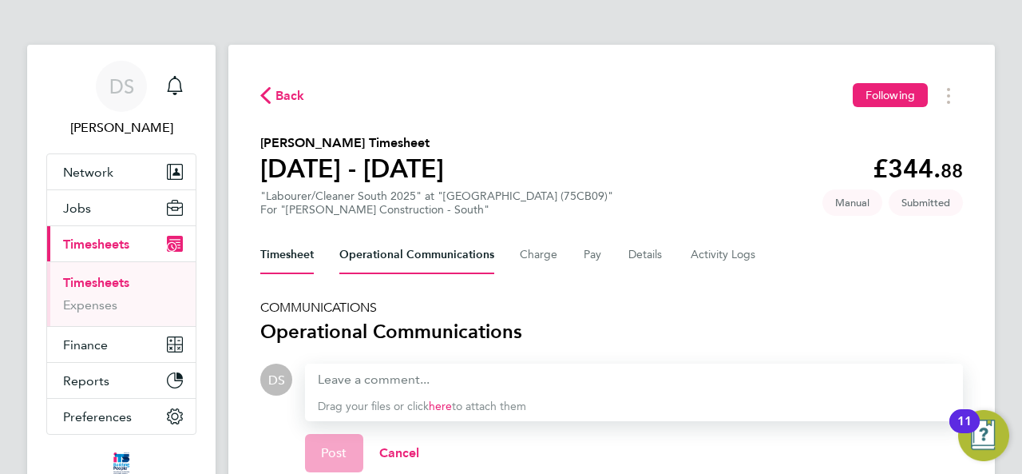
click at [300, 252] on button "Timesheet" at bounding box center [287, 255] width 54 height 38
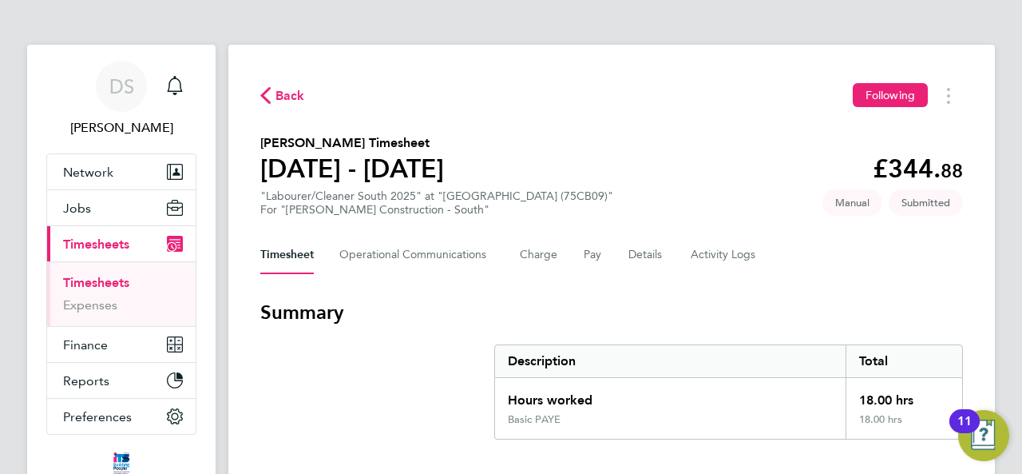
click at [121, 286] on link "Timesheets" at bounding box center [96, 282] width 66 height 15
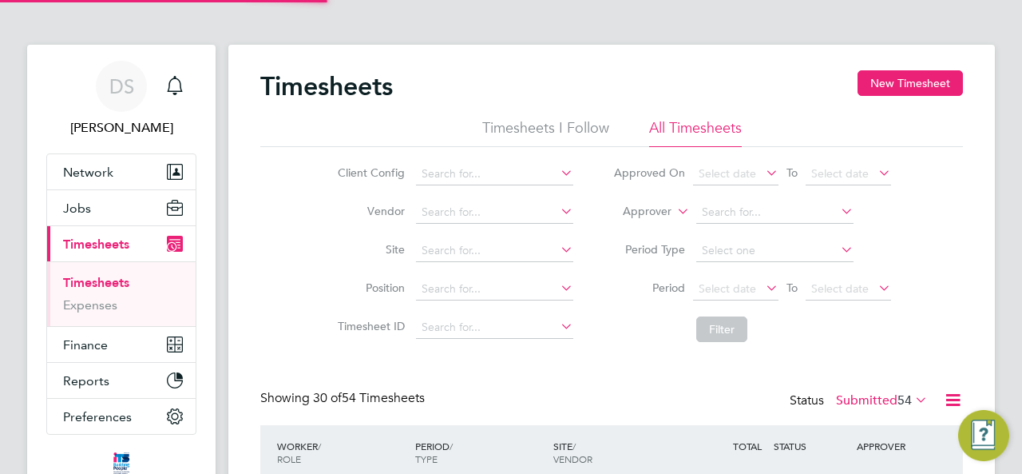
scroll to position [40, 138]
